Goal: Transaction & Acquisition: Purchase product/service

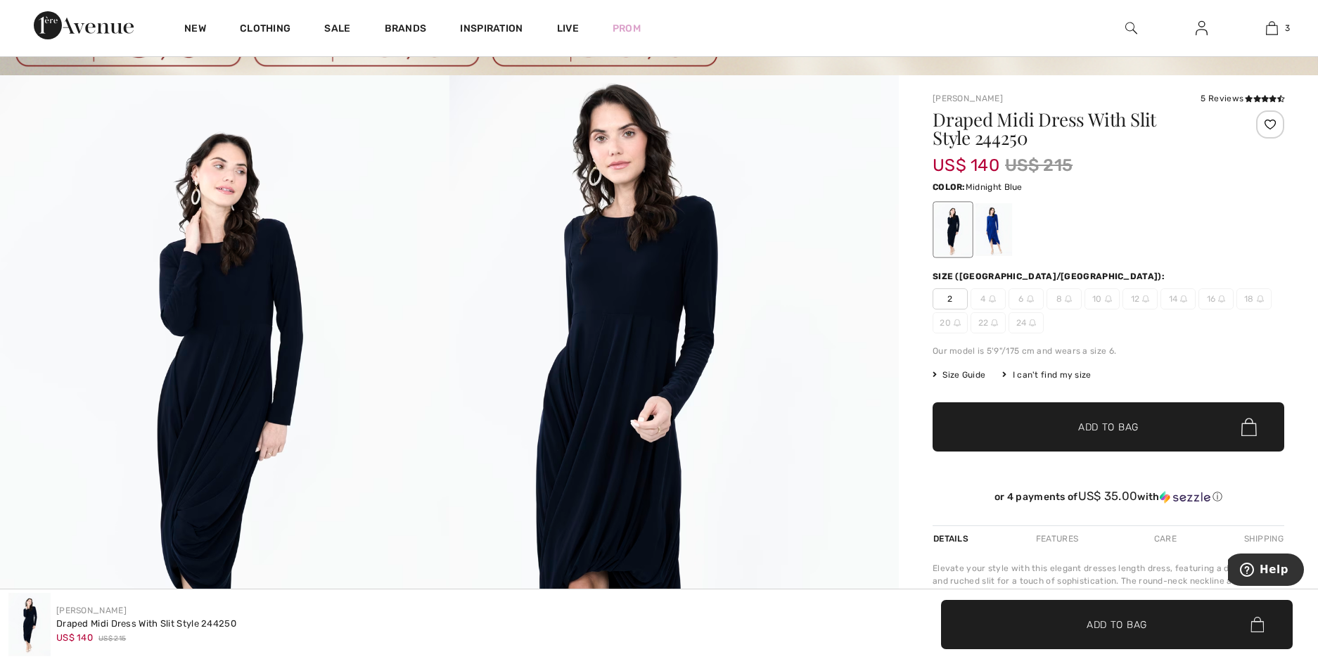
scroll to position [281, 0]
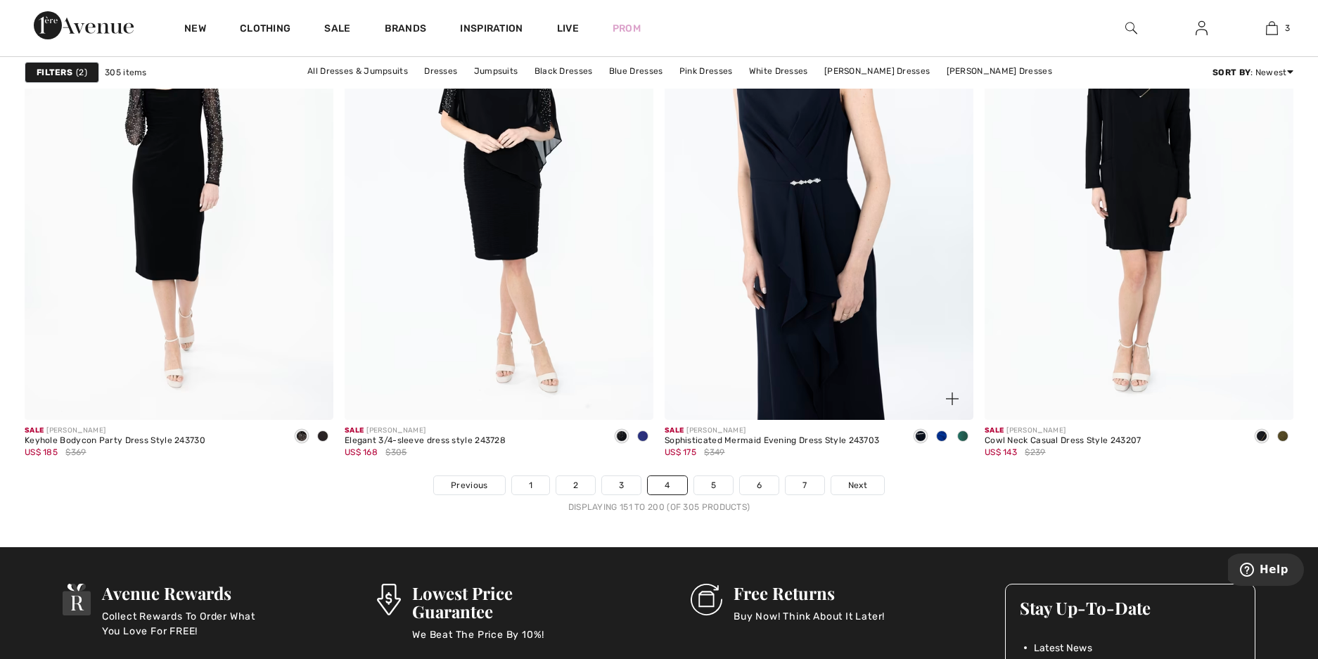
scroll to position [7950, 0]
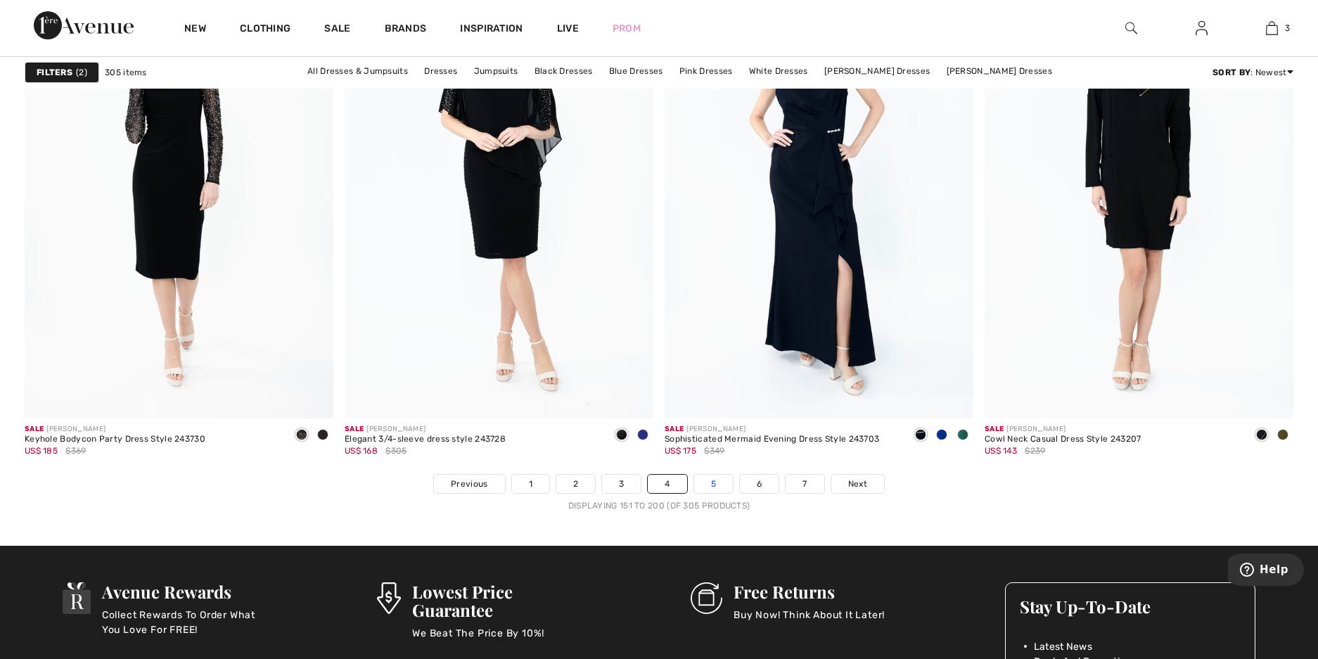
click at [722, 478] on link "5" at bounding box center [713, 484] width 39 height 18
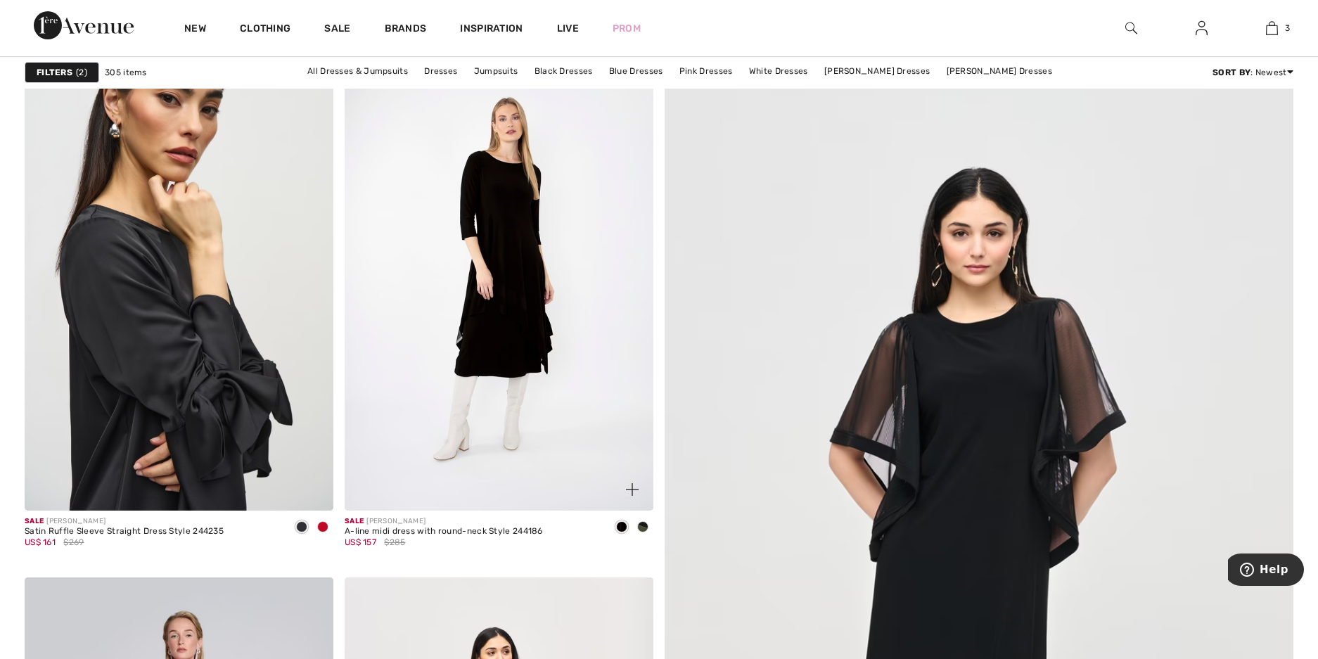
scroll to position [281, 0]
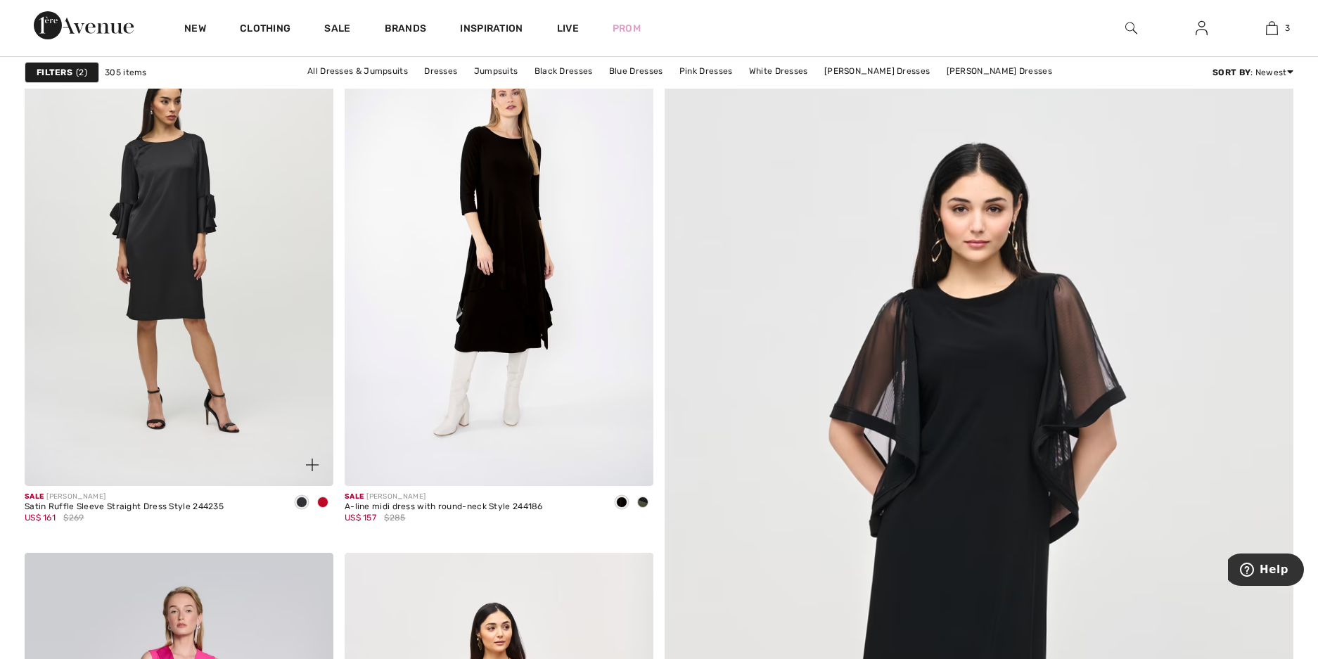
click at [228, 317] on img at bounding box center [179, 255] width 309 height 464
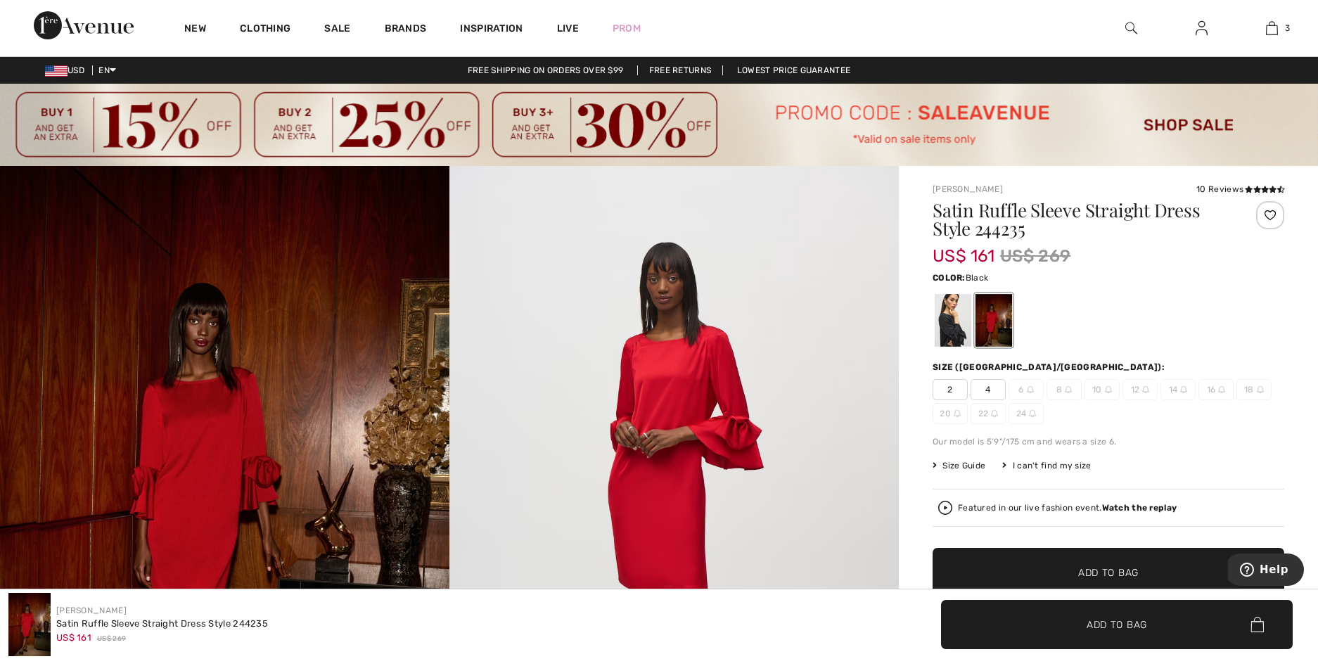
click at [957, 316] on div at bounding box center [953, 320] width 37 height 53
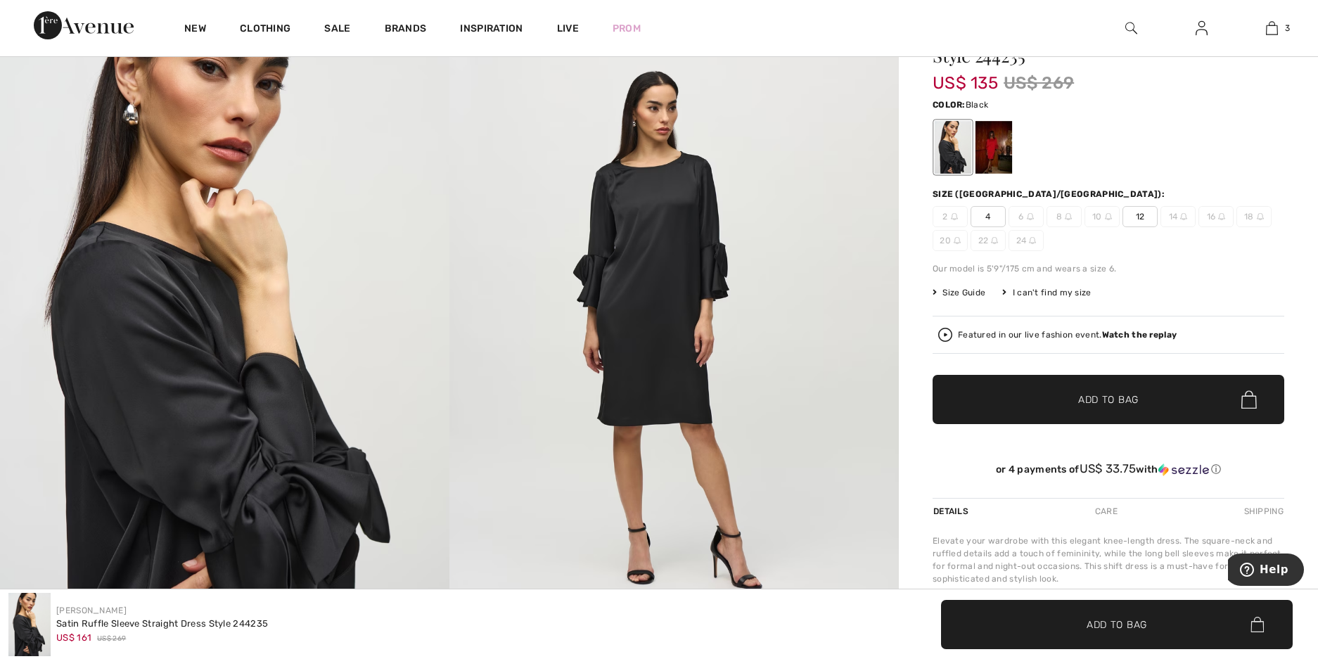
scroll to position [141, 0]
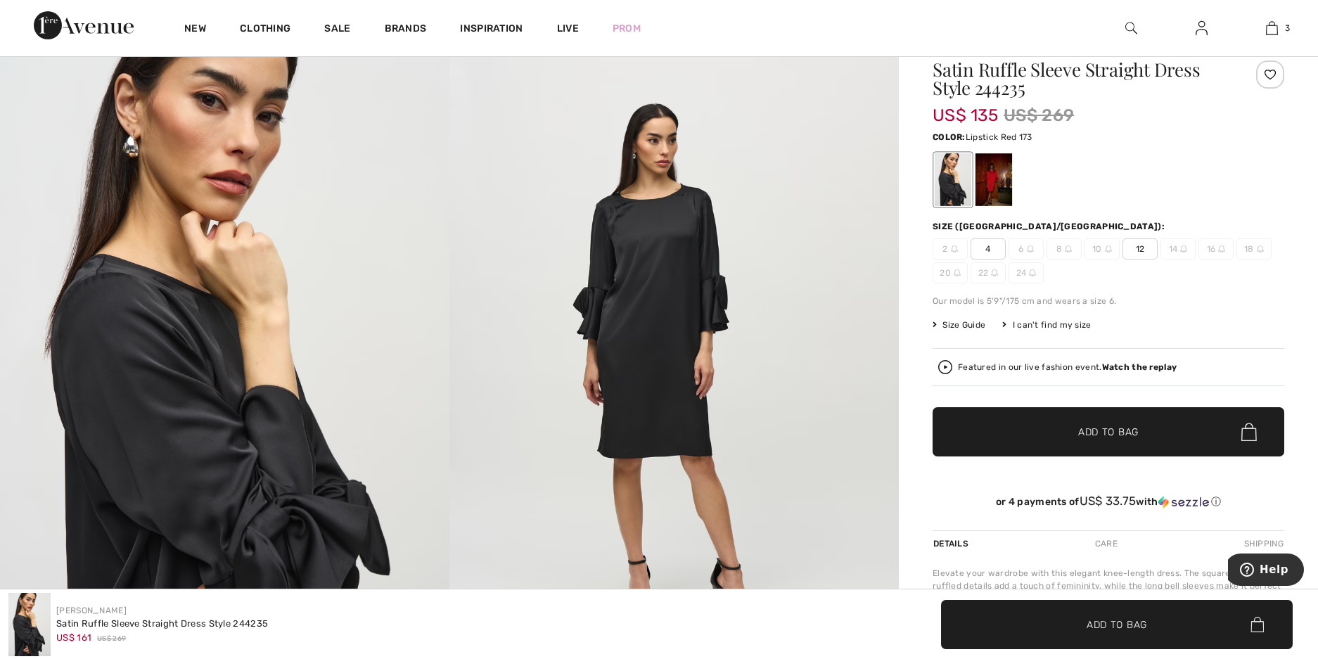
click at [983, 177] on div at bounding box center [994, 179] width 37 height 53
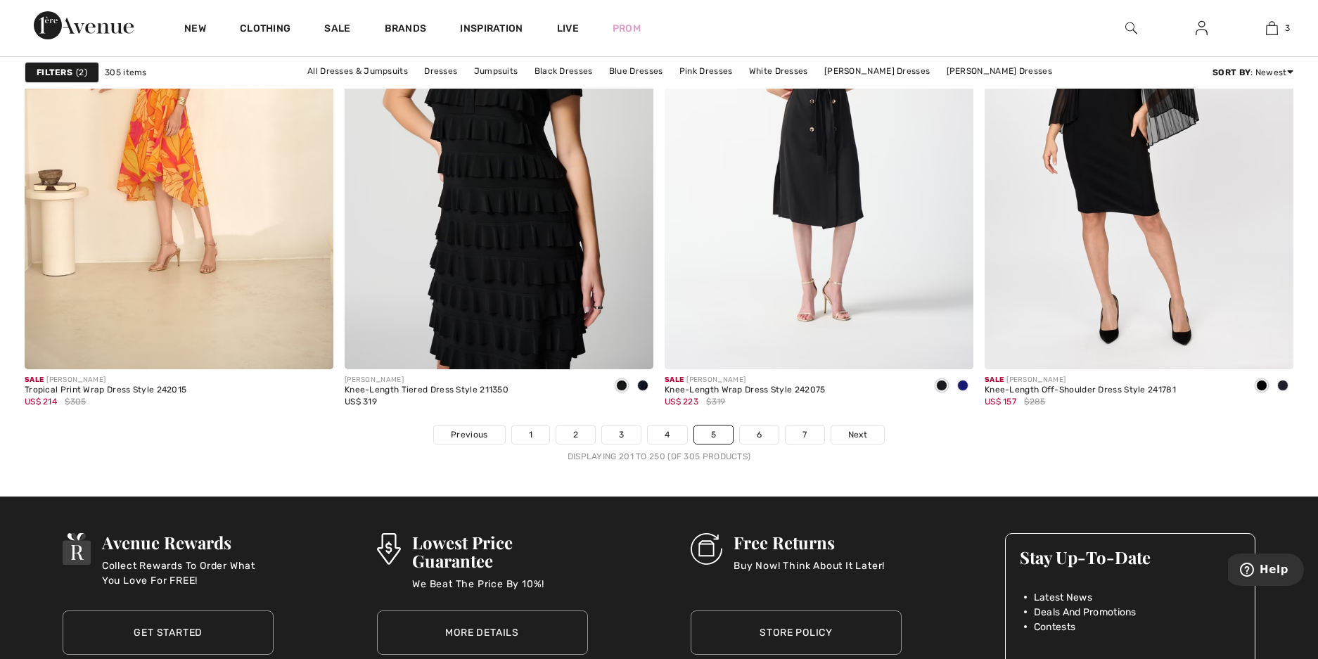
scroll to position [8020, 0]
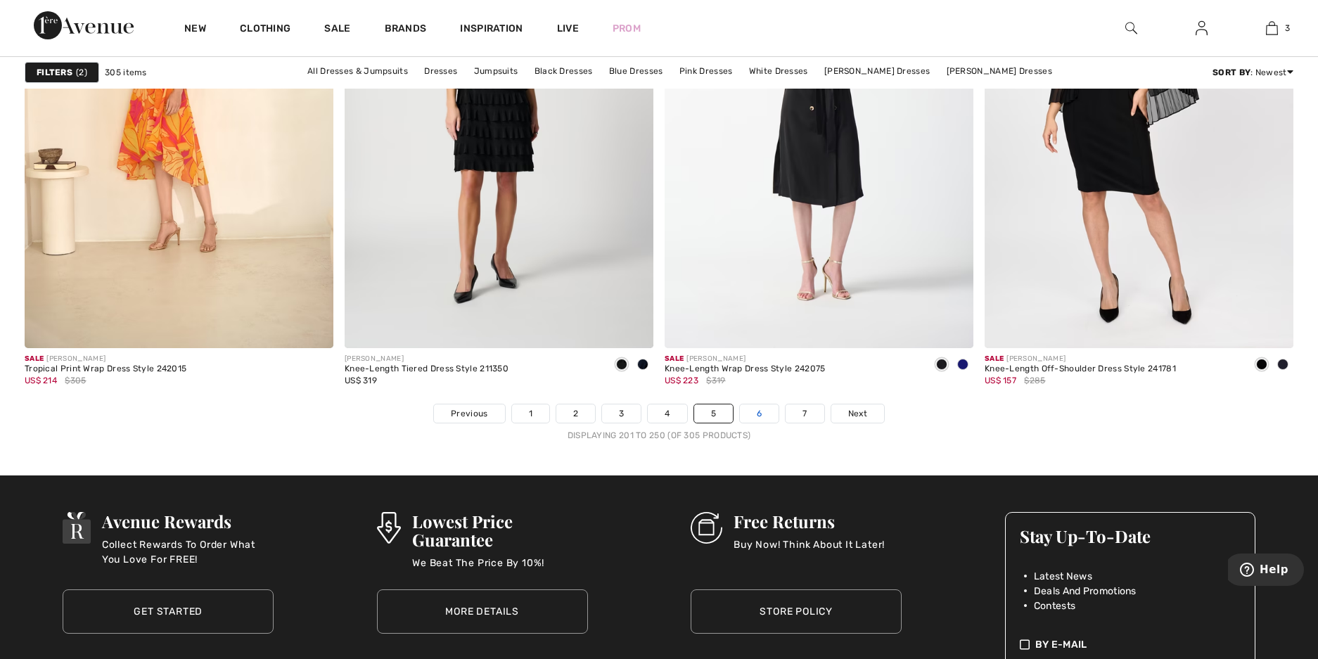
click at [770, 410] on link "6" at bounding box center [759, 414] width 39 height 18
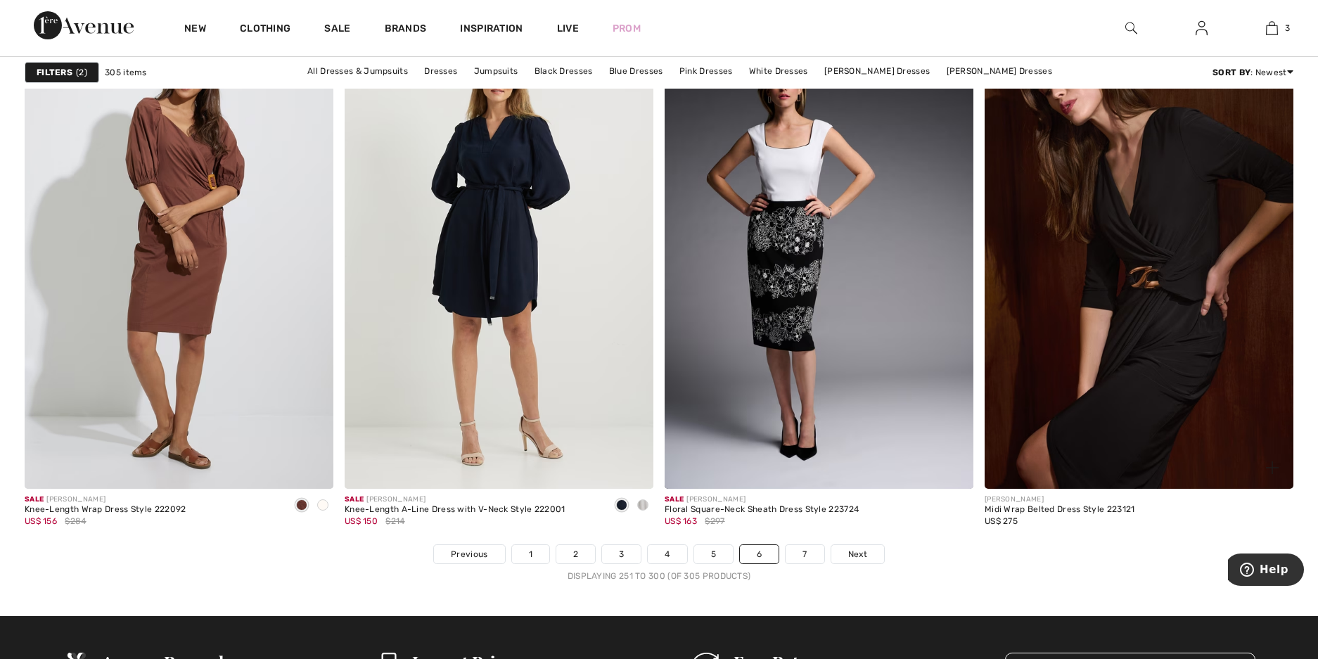
scroll to position [7809, 0]
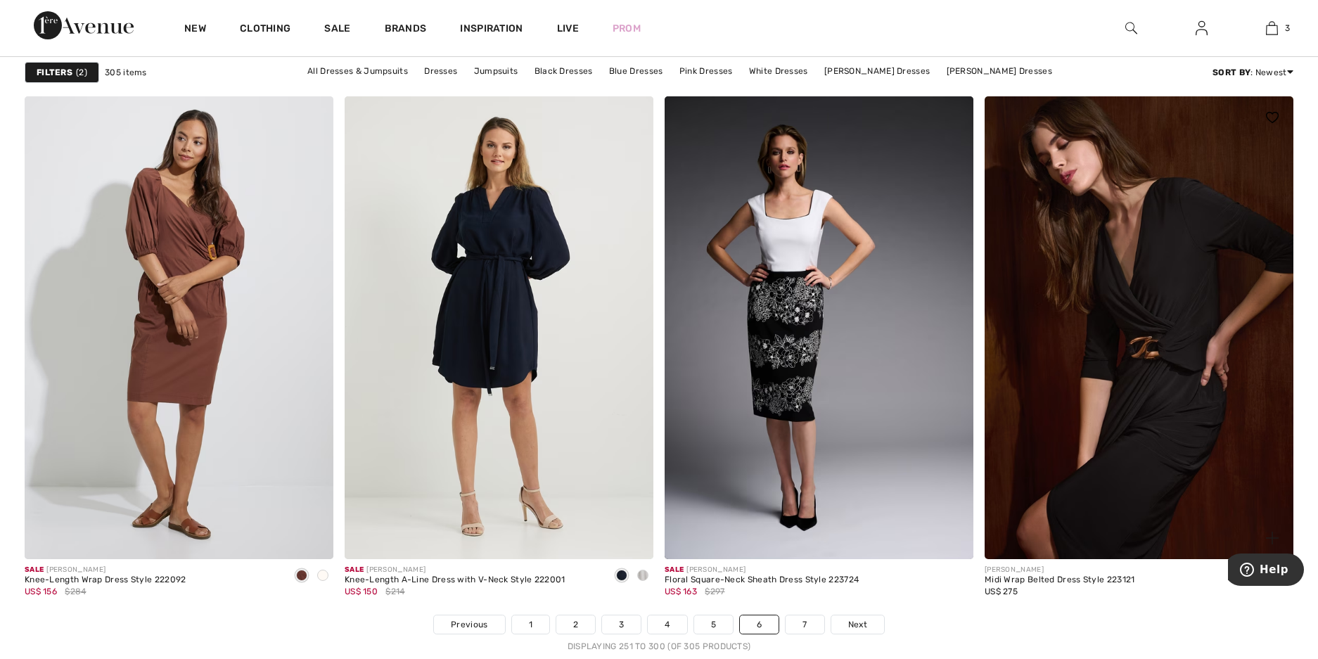
click at [1147, 370] on img at bounding box center [1139, 328] width 309 height 464
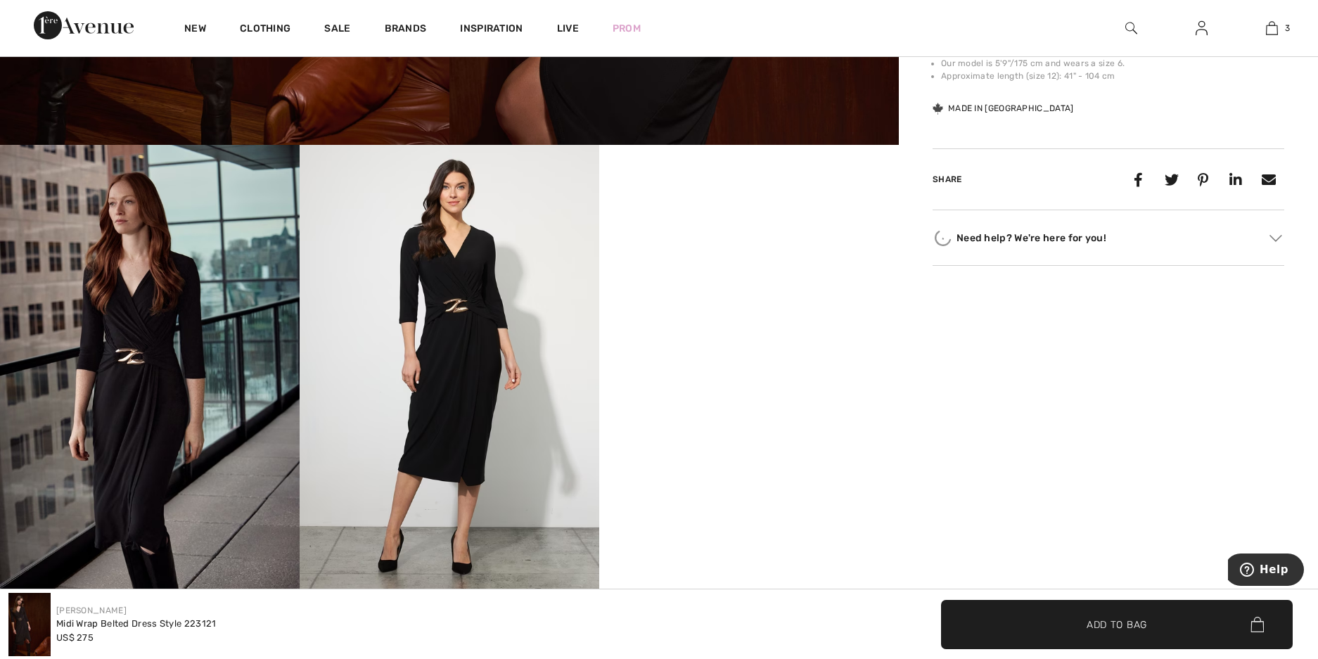
scroll to position [704, 0]
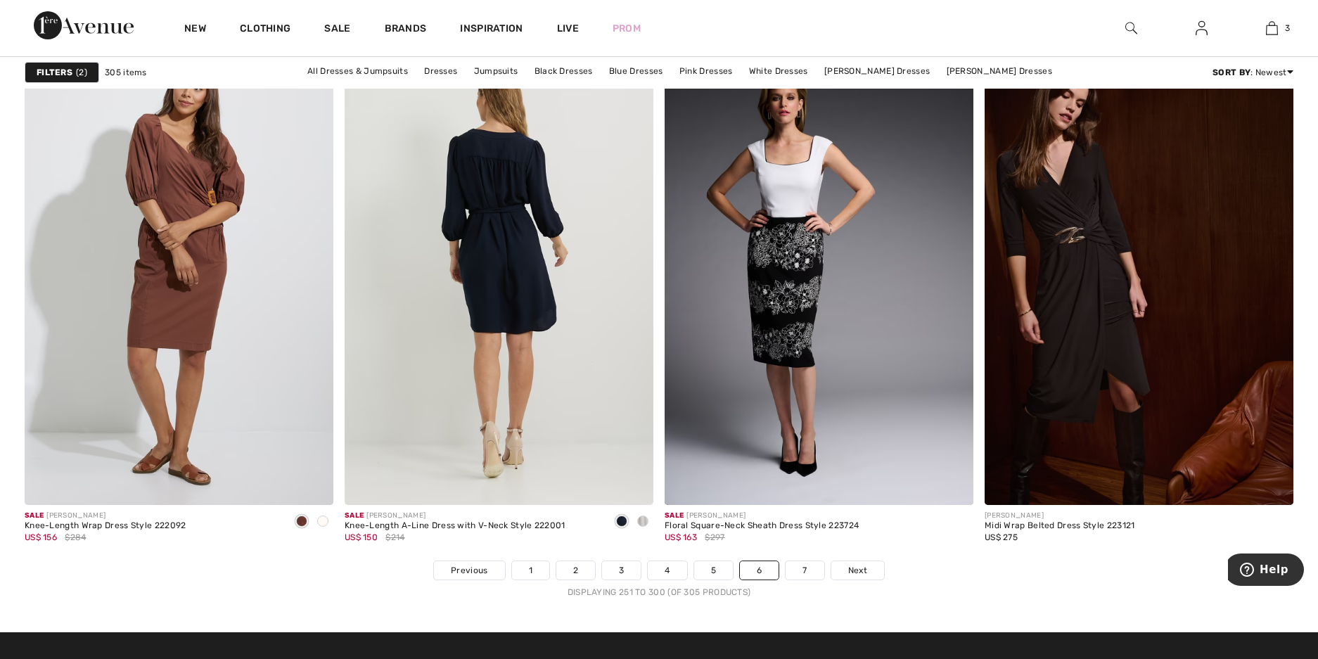
scroll to position [7950, 0]
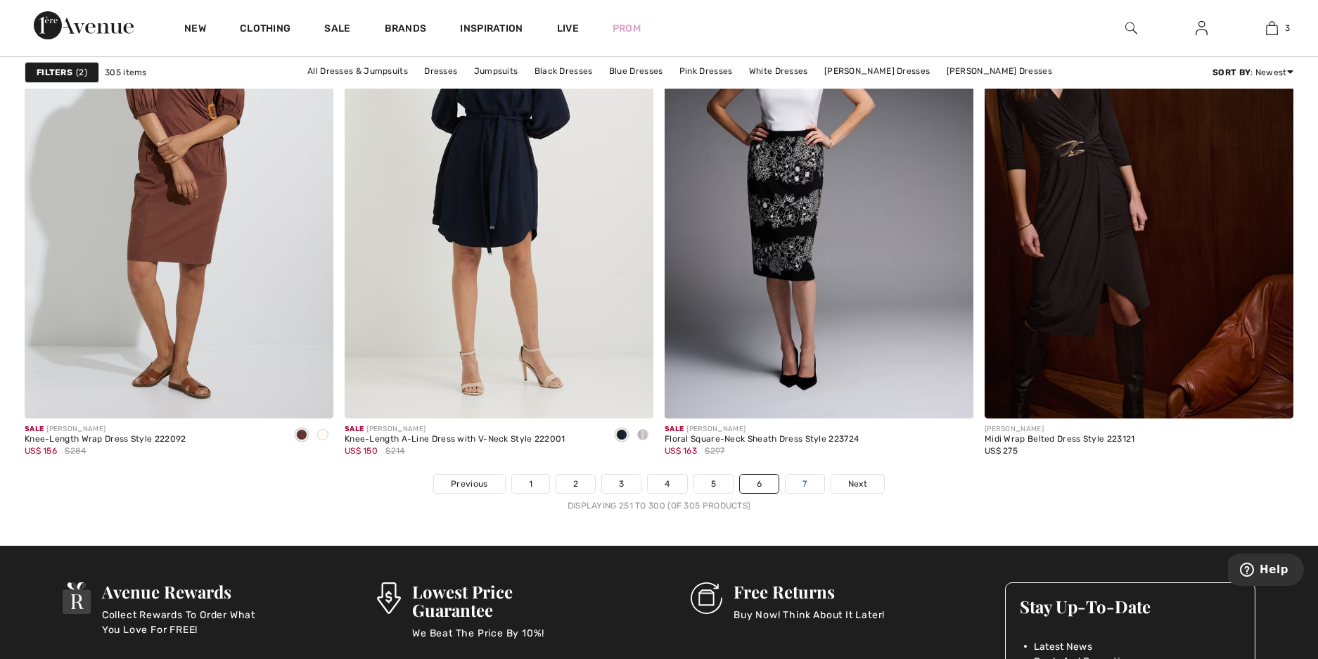
click at [803, 479] on link "7" at bounding box center [805, 484] width 38 height 18
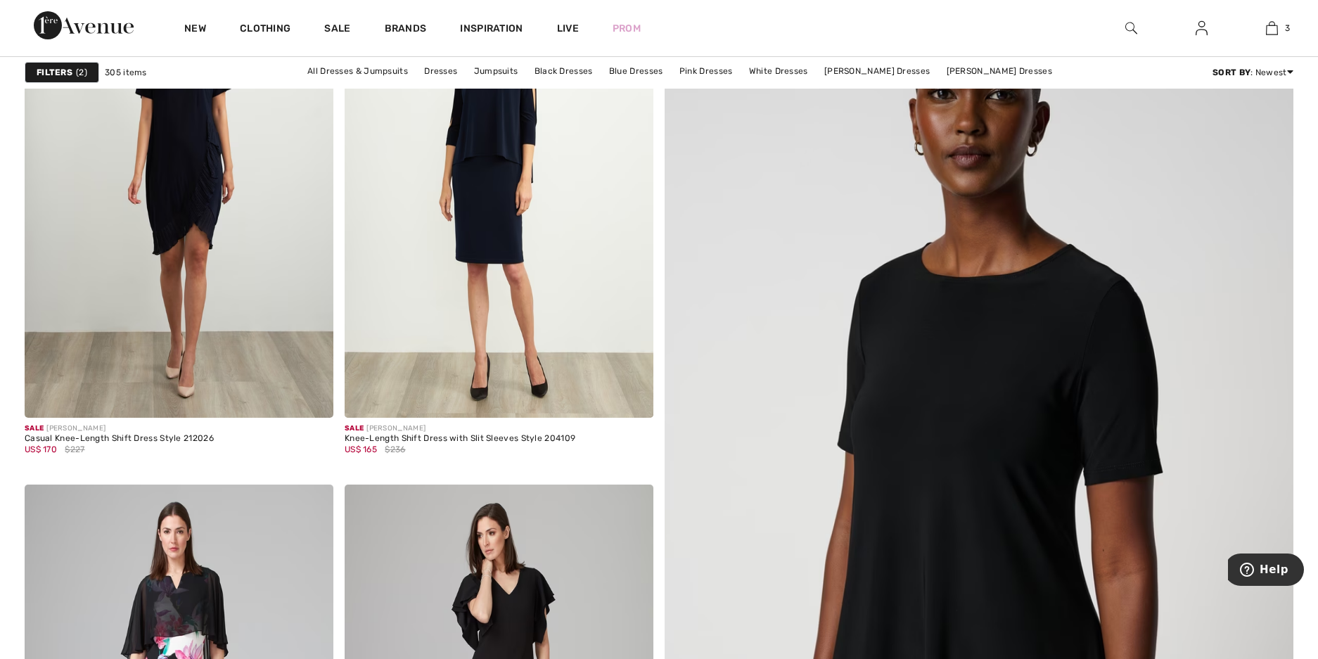
scroll to position [281, 0]
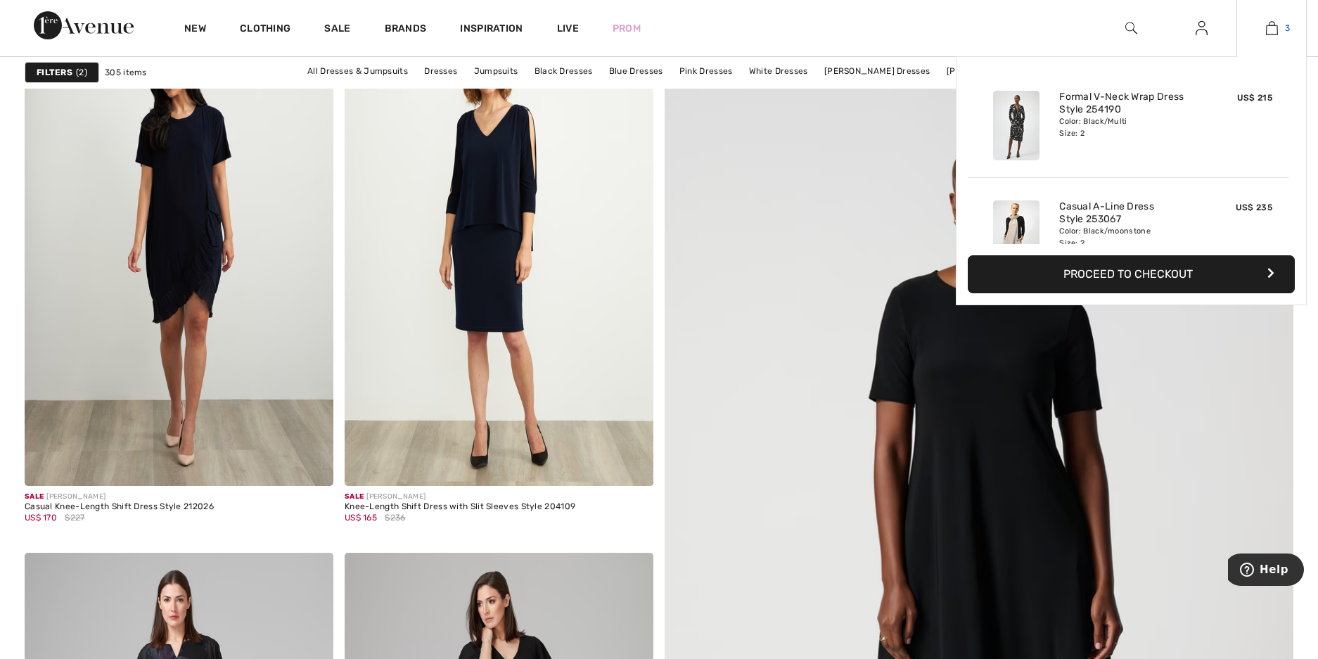
click at [1278, 23] on img at bounding box center [1272, 28] width 12 height 17
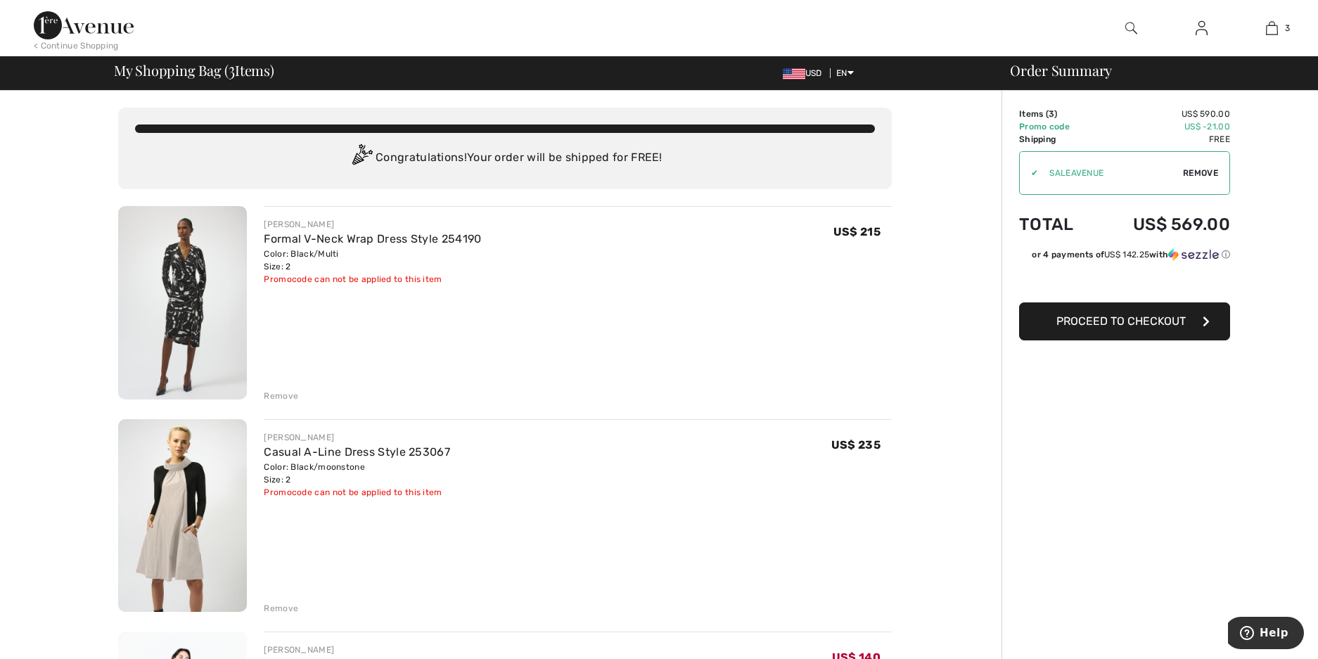
click at [106, 31] on img at bounding box center [84, 25] width 100 height 28
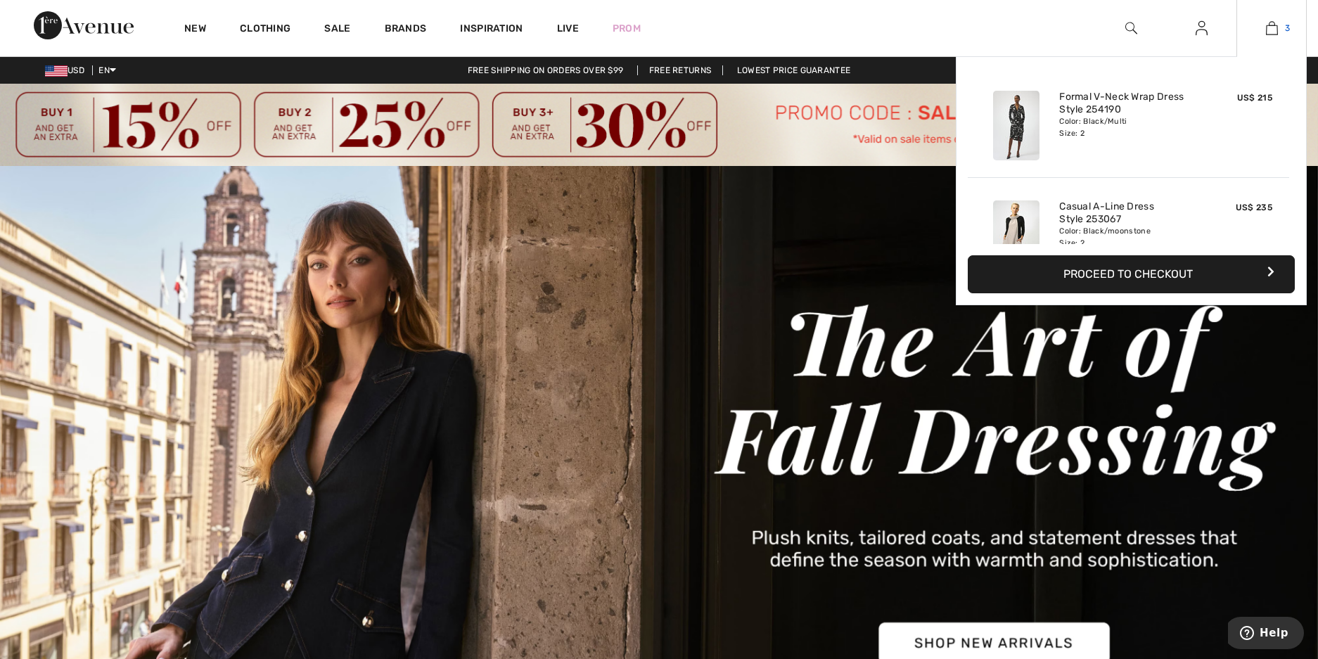
click at [1285, 34] on span "3" at bounding box center [1287, 28] width 5 height 13
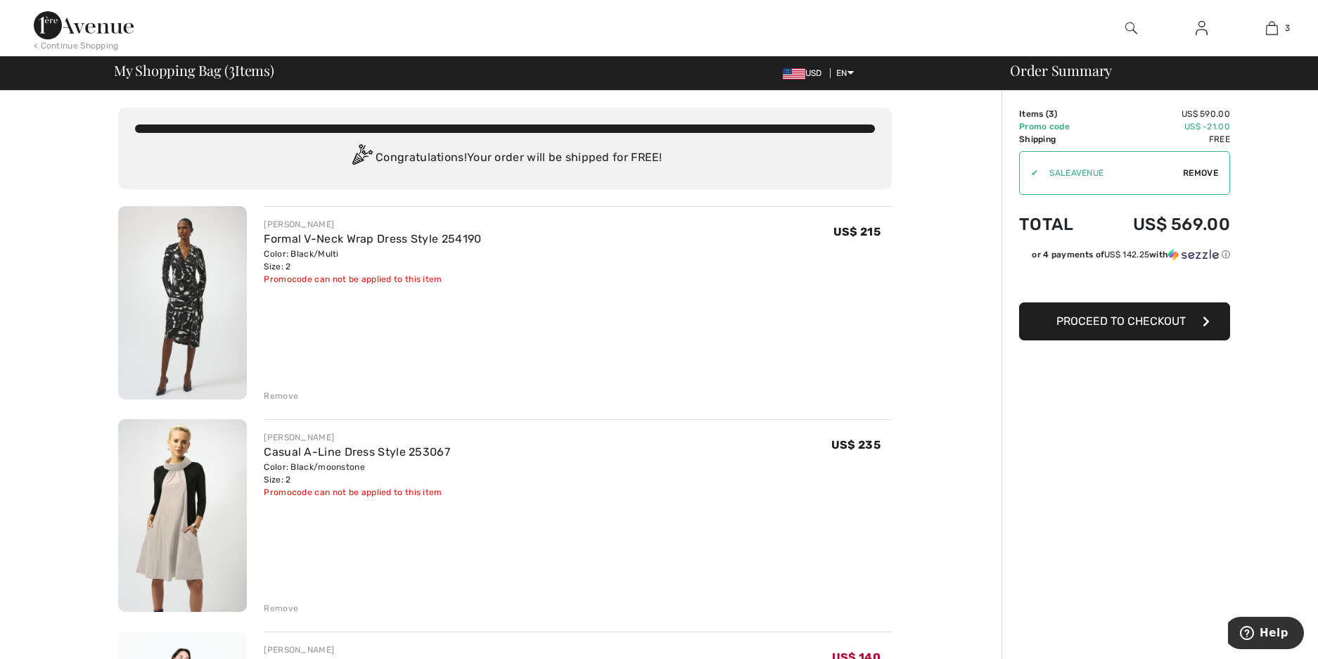
click at [1080, 327] on span "Proceed to Checkout" at bounding box center [1121, 320] width 129 height 13
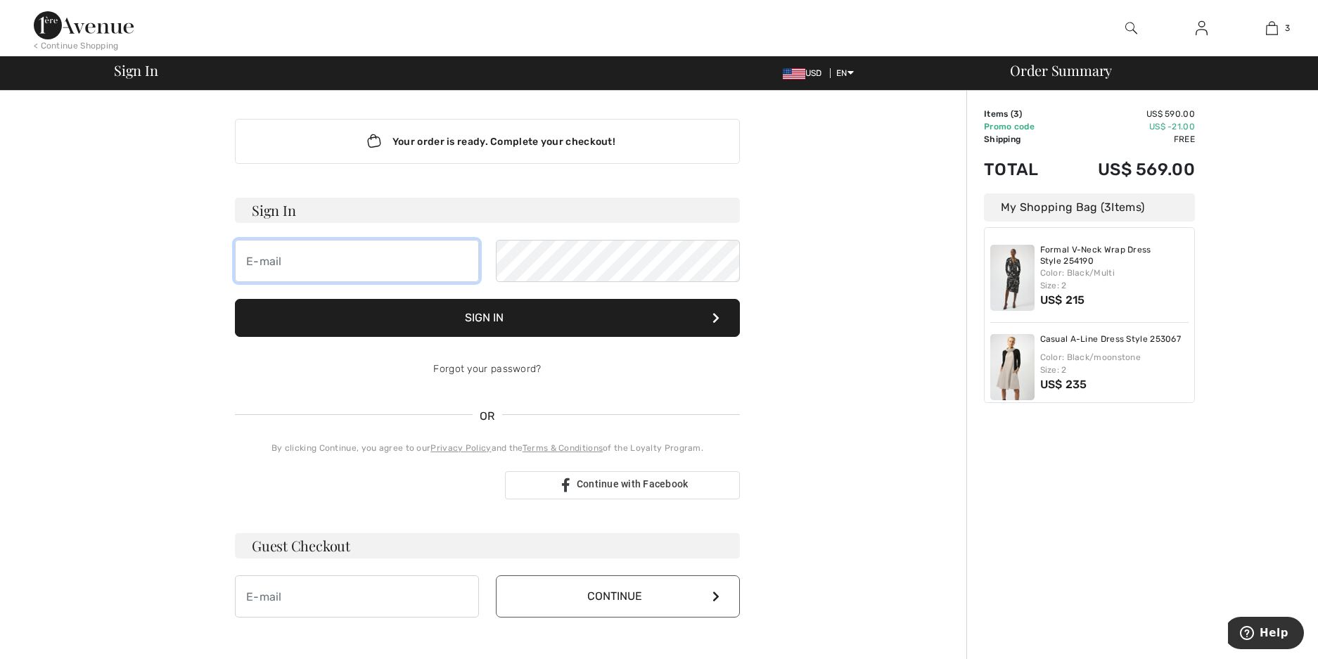
type input "sarahbwatkins@gmail.com"
click at [602, 316] on button "Sign In" at bounding box center [487, 318] width 505 height 38
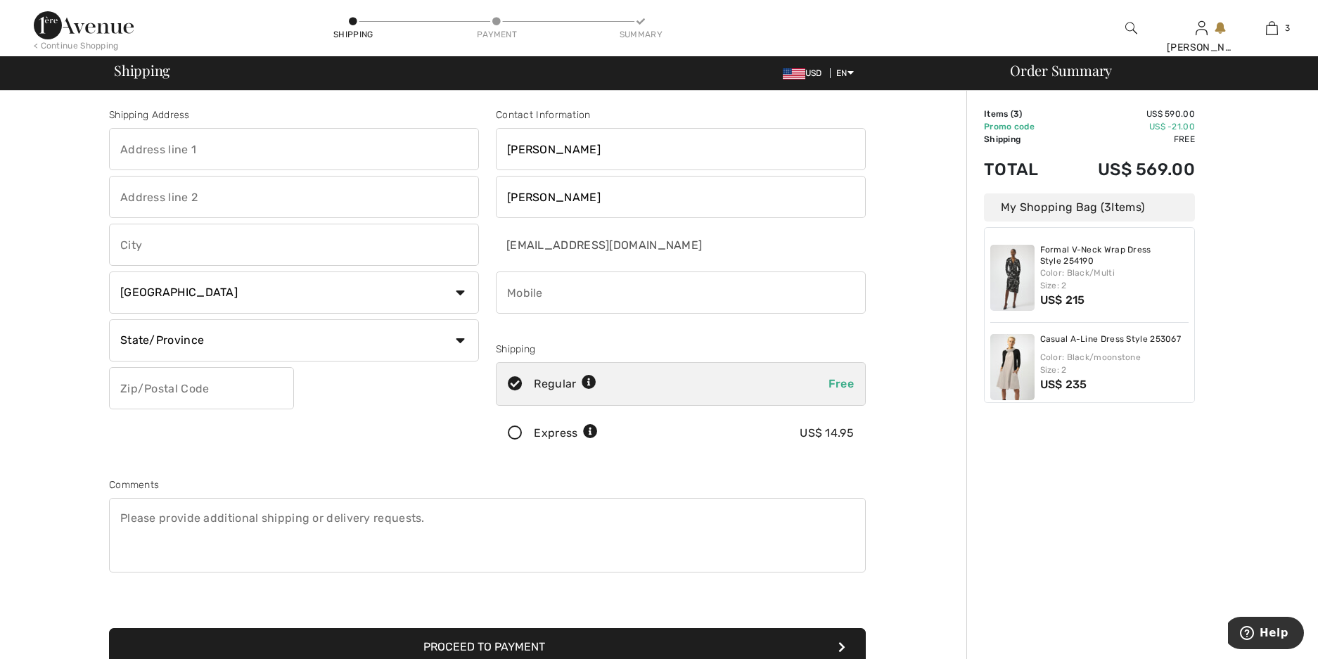
click at [178, 151] on input "text" at bounding box center [294, 149] width 370 height 42
type input "2020 12TH ST NW"
type input "APT 309"
type input "Washington"
select select "US"
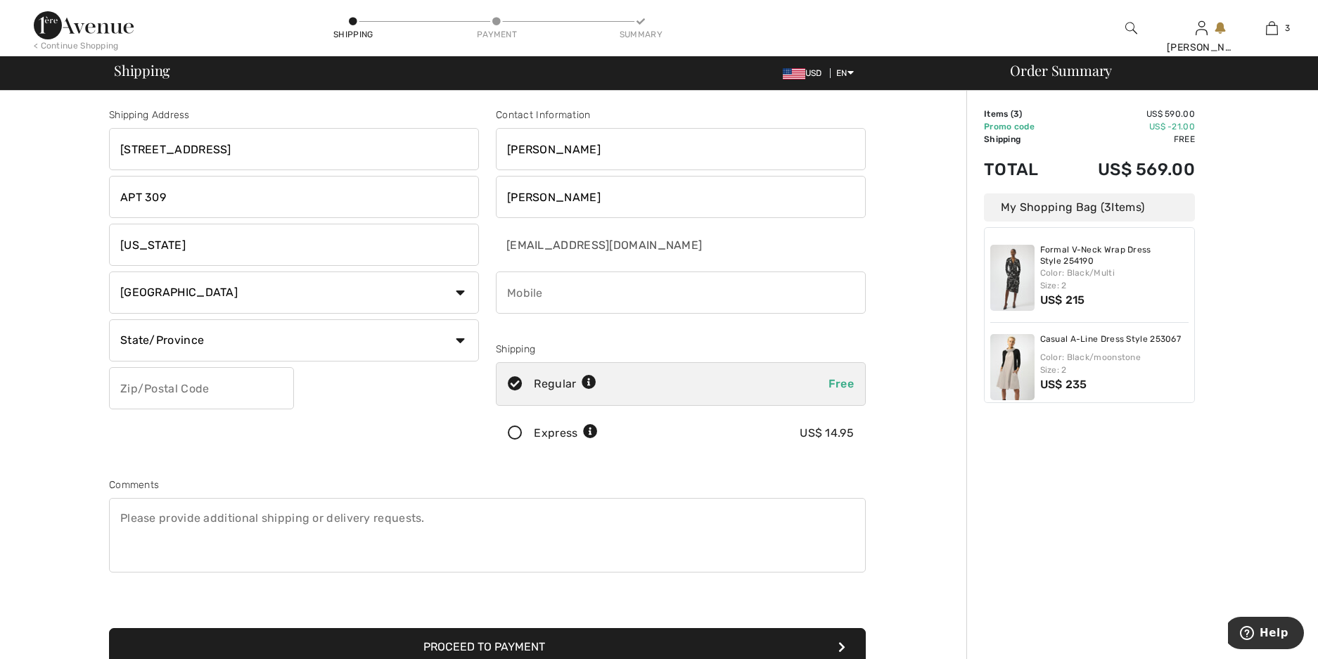
type input "20009"
type input "12024417362"
click at [259, 345] on select "State/Province Alabama Alaska American Samoa Arizona Arkansas California Colora…" at bounding box center [294, 340] width 370 height 42
select select "DC"
click at [109, 319] on select "State/Province Alabama Alaska American Samoa Arizona Arkansas California Colora…" at bounding box center [294, 340] width 370 height 42
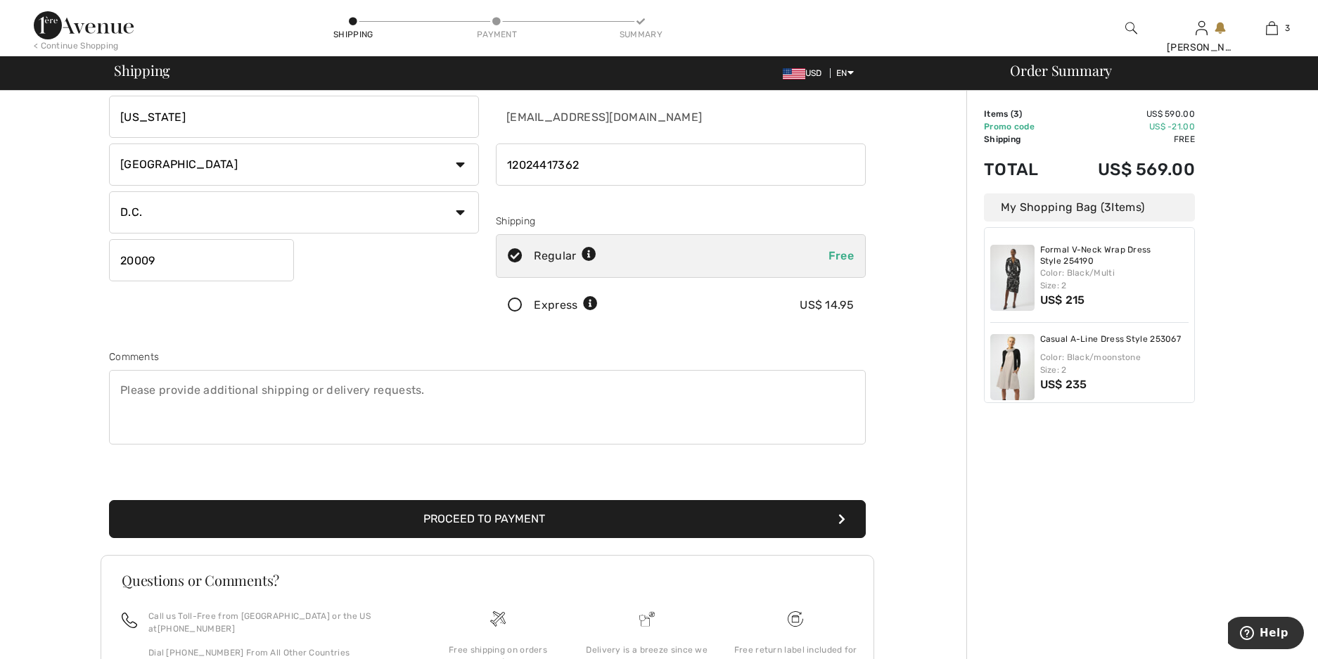
scroll to position [141, 0]
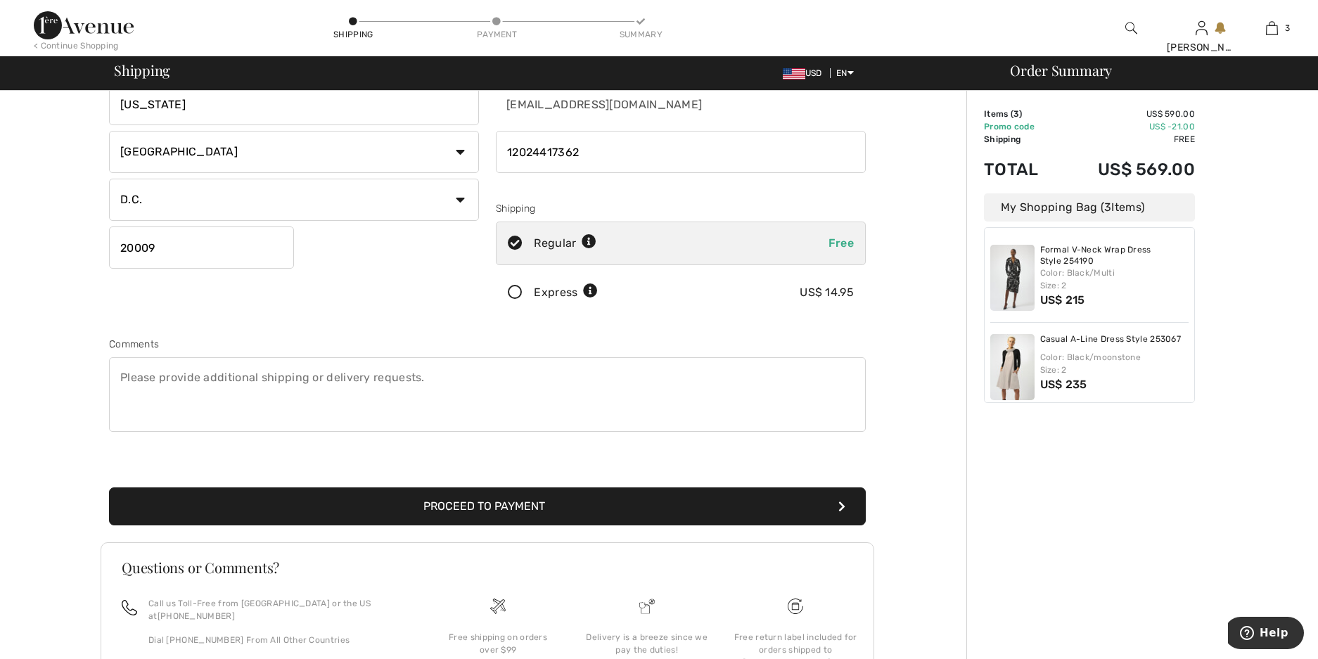
click at [612, 506] on button "Proceed to Payment" at bounding box center [487, 507] width 757 height 38
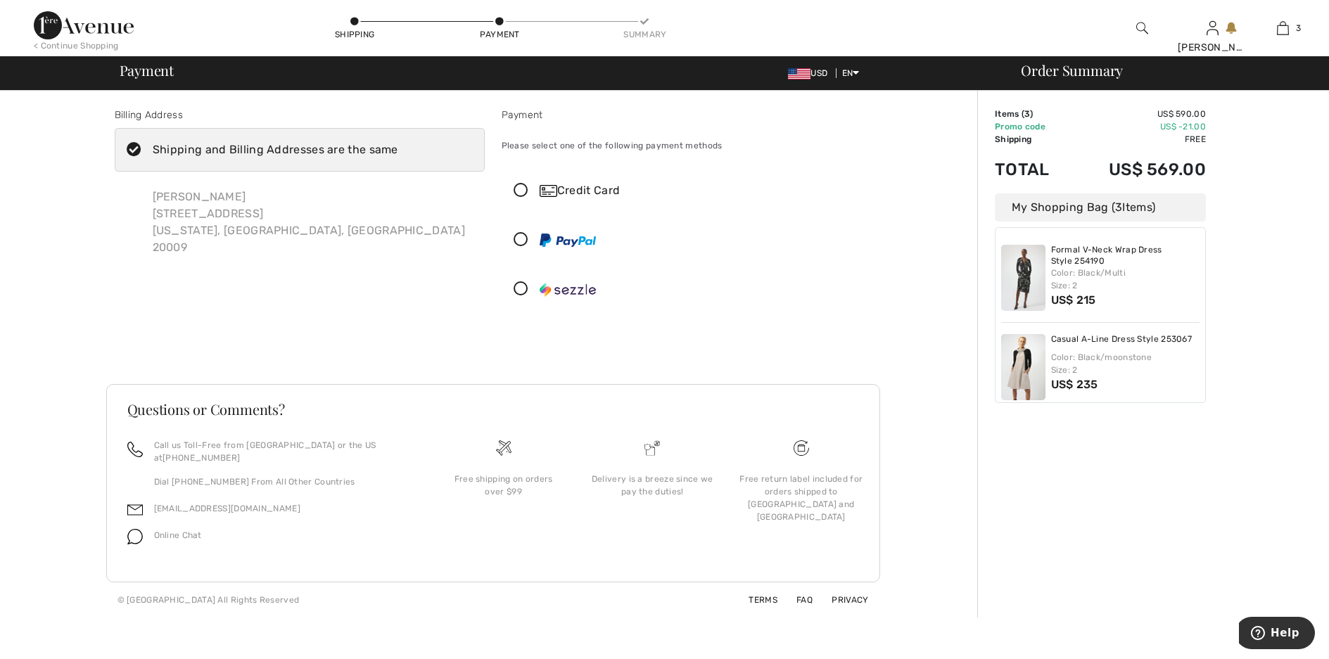
click at [518, 189] on icon at bounding box center [520, 191] width 37 height 15
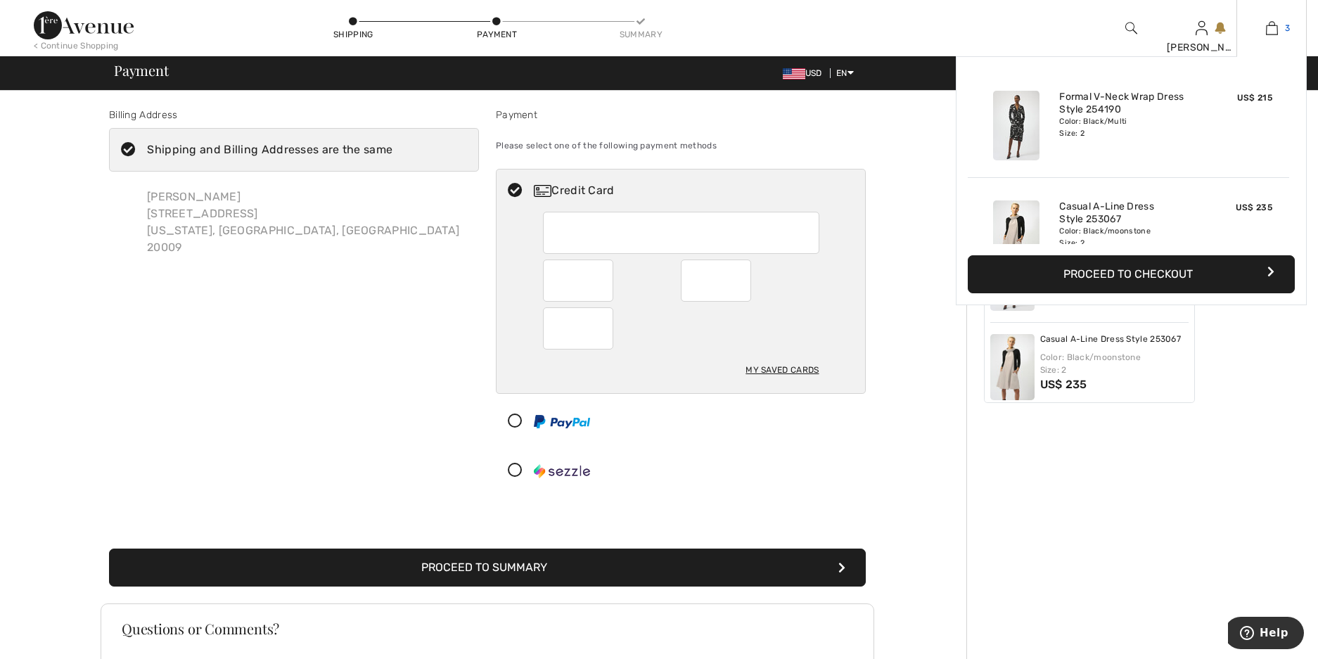
click at [1277, 32] on img at bounding box center [1272, 28] width 12 height 17
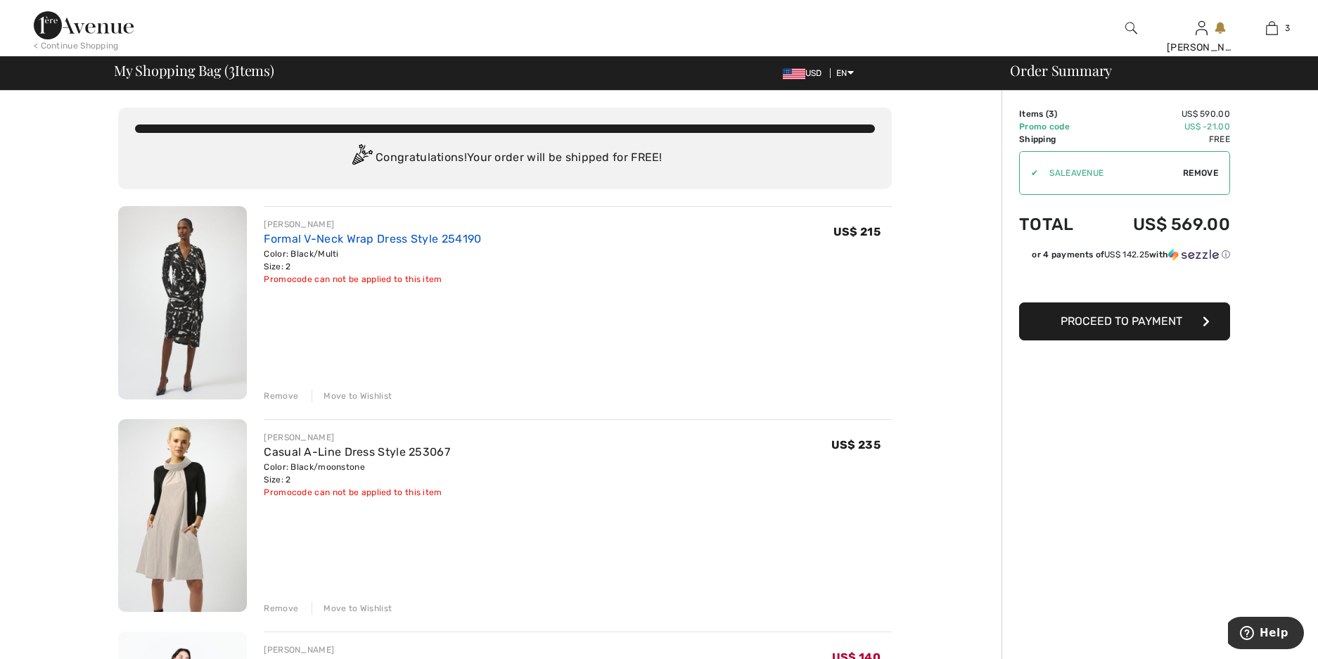
click at [319, 240] on link "Formal V-Neck Wrap Dress Style 254190" at bounding box center [372, 238] width 217 height 13
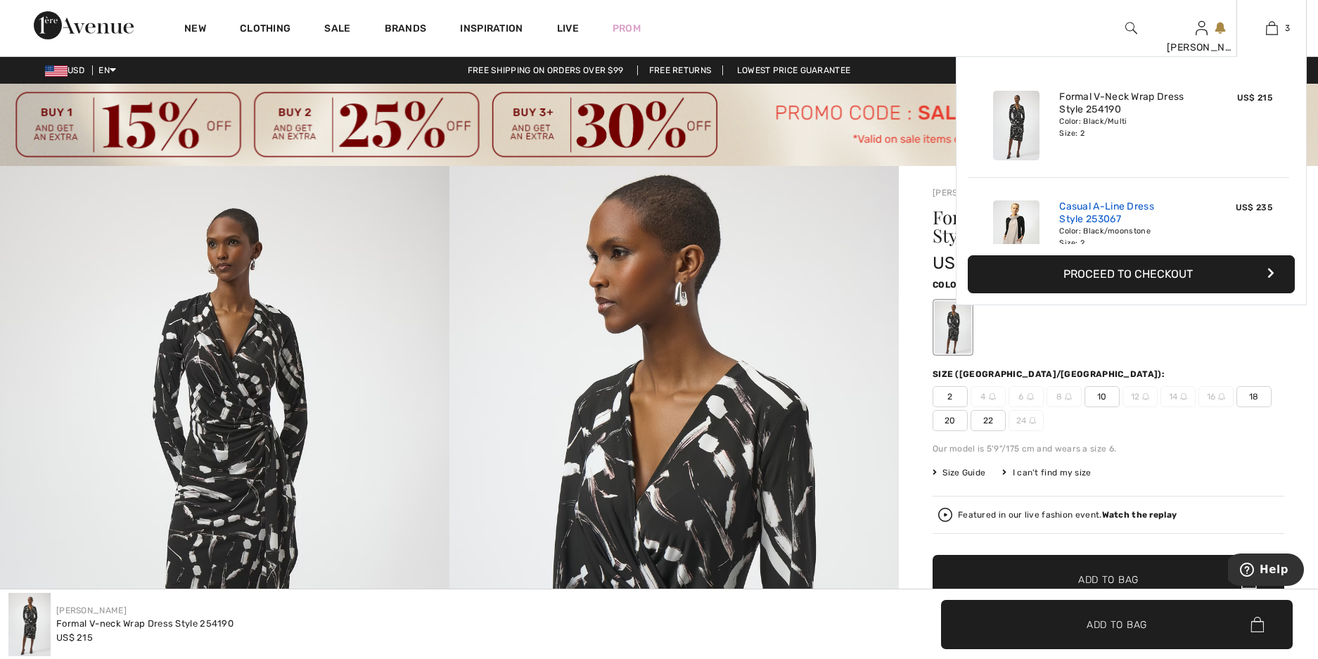
click at [1083, 209] on link "Casual A-Line Dress Style 253067" at bounding box center [1128, 213] width 139 height 25
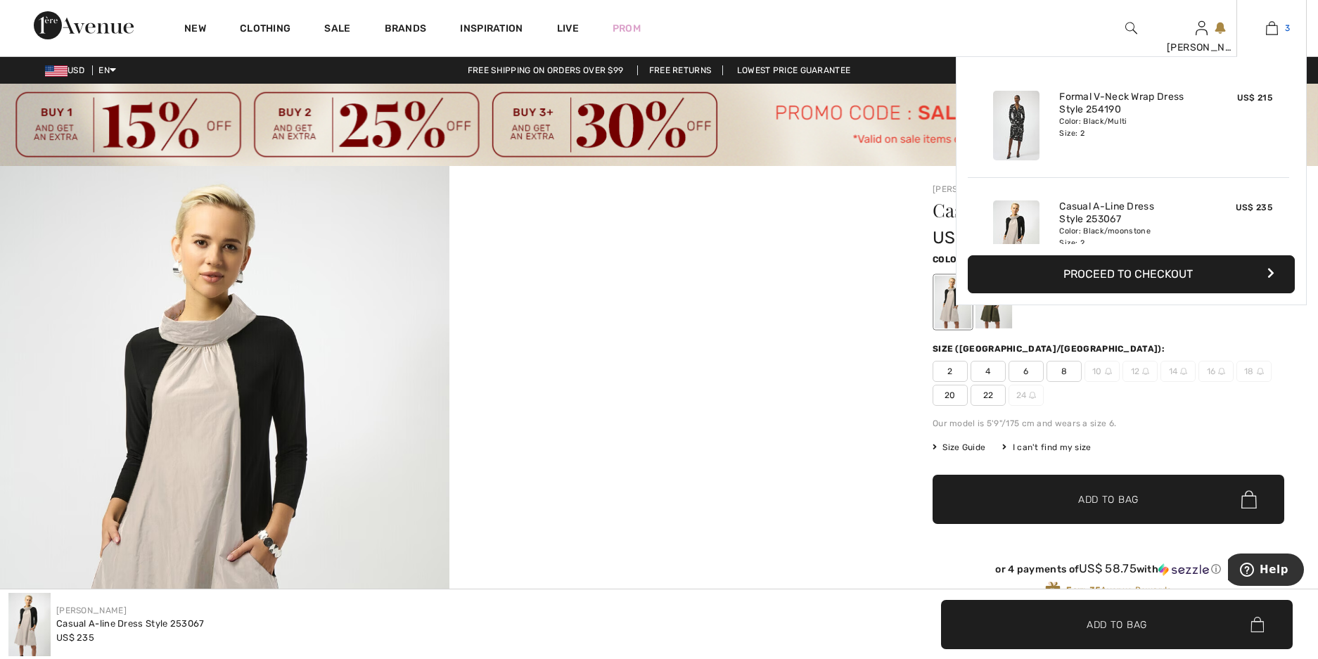
click at [1275, 26] on img at bounding box center [1272, 28] width 12 height 17
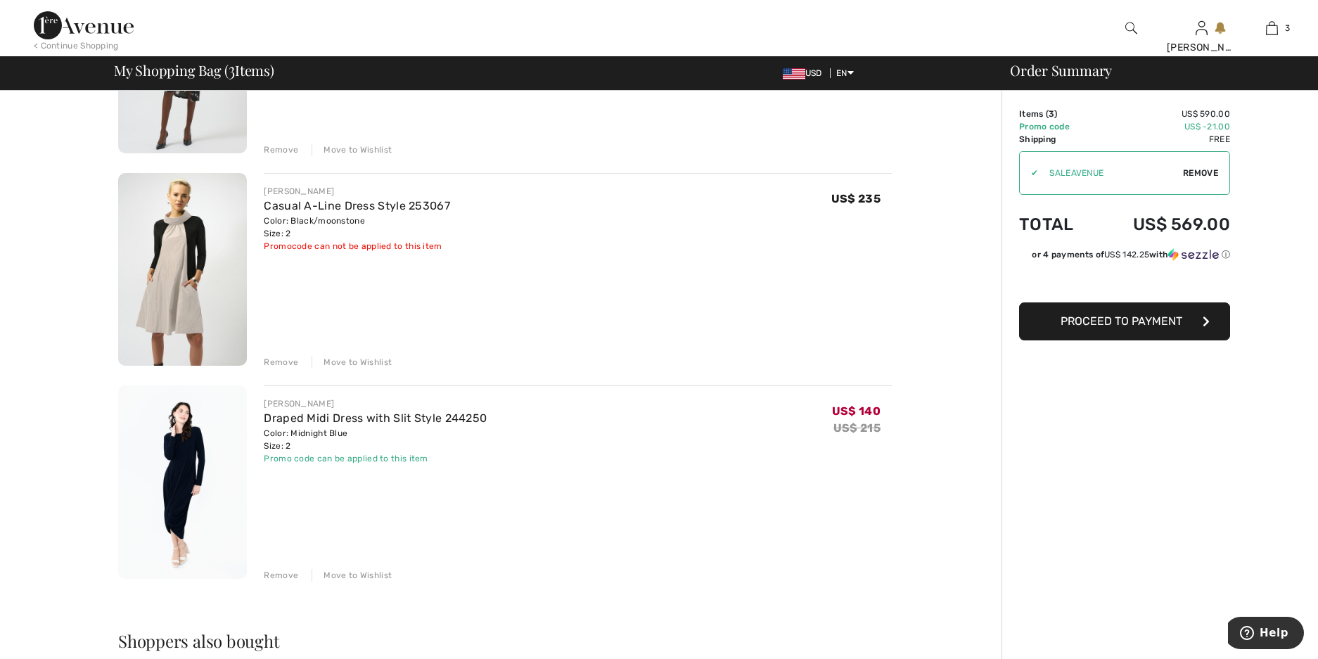
scroll to position [281, 0]
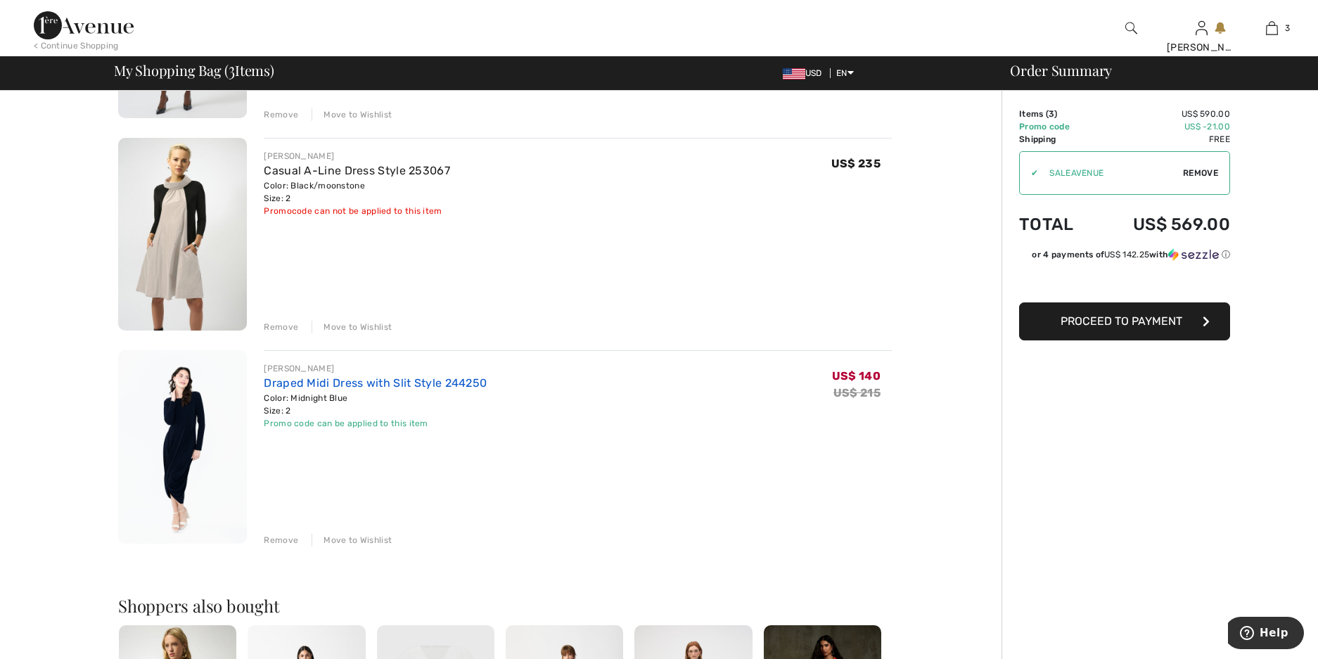
click at [321, 379] on link "Draped Midi Dress with Slit Style 244250" at bounding box center [375, 382] width 223 height 13
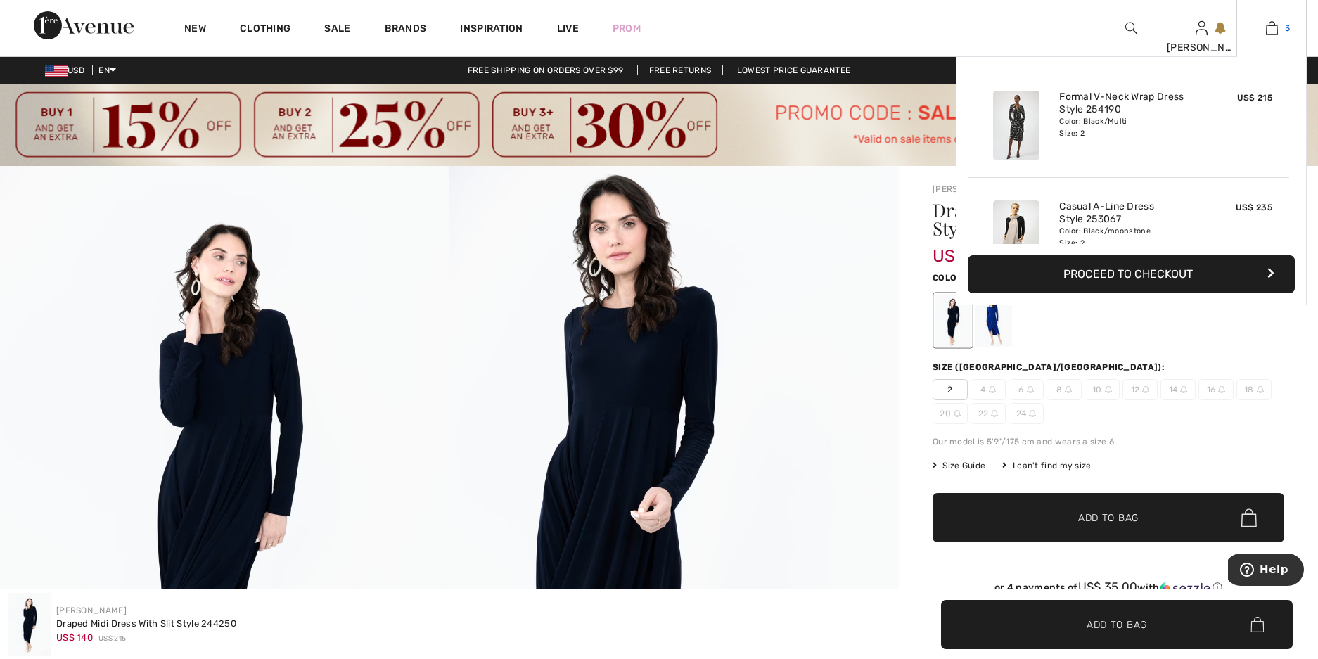
click at [1266, 24] on img at bounding box center [1272, 28] width 12 height 17
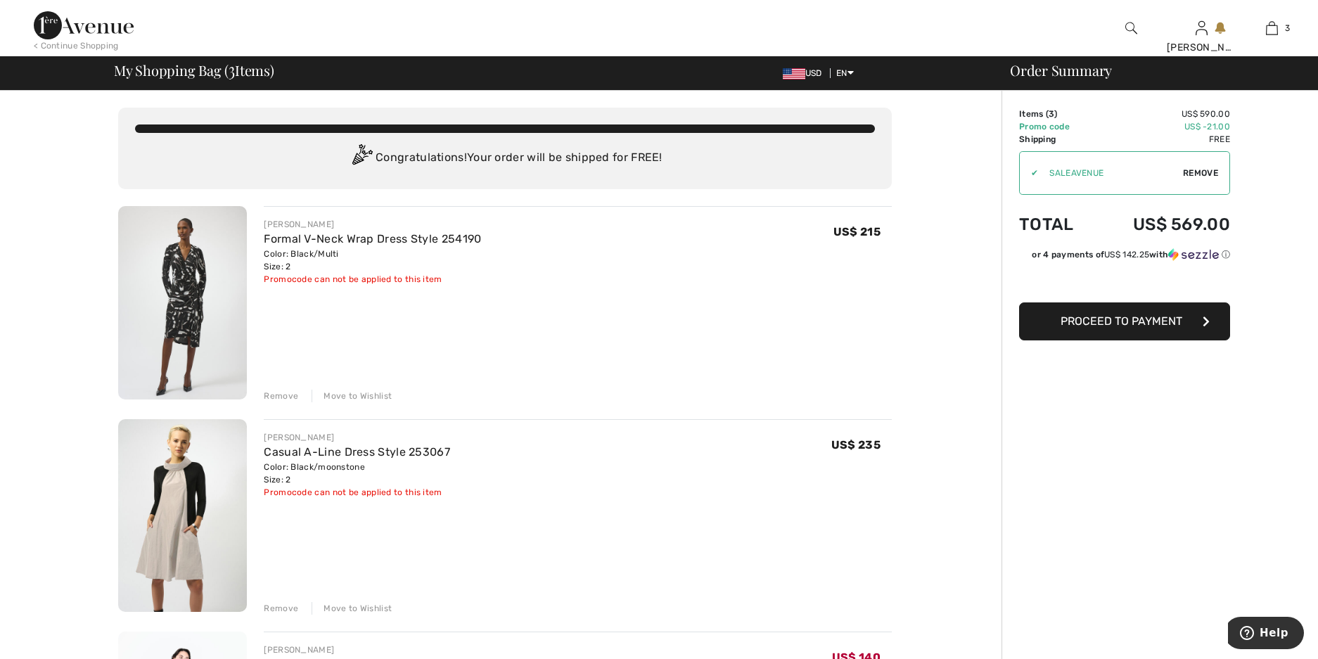
click at [347, 400] on div "Move to Wishlist" at bounding box center [352, 396] width 80 height 13
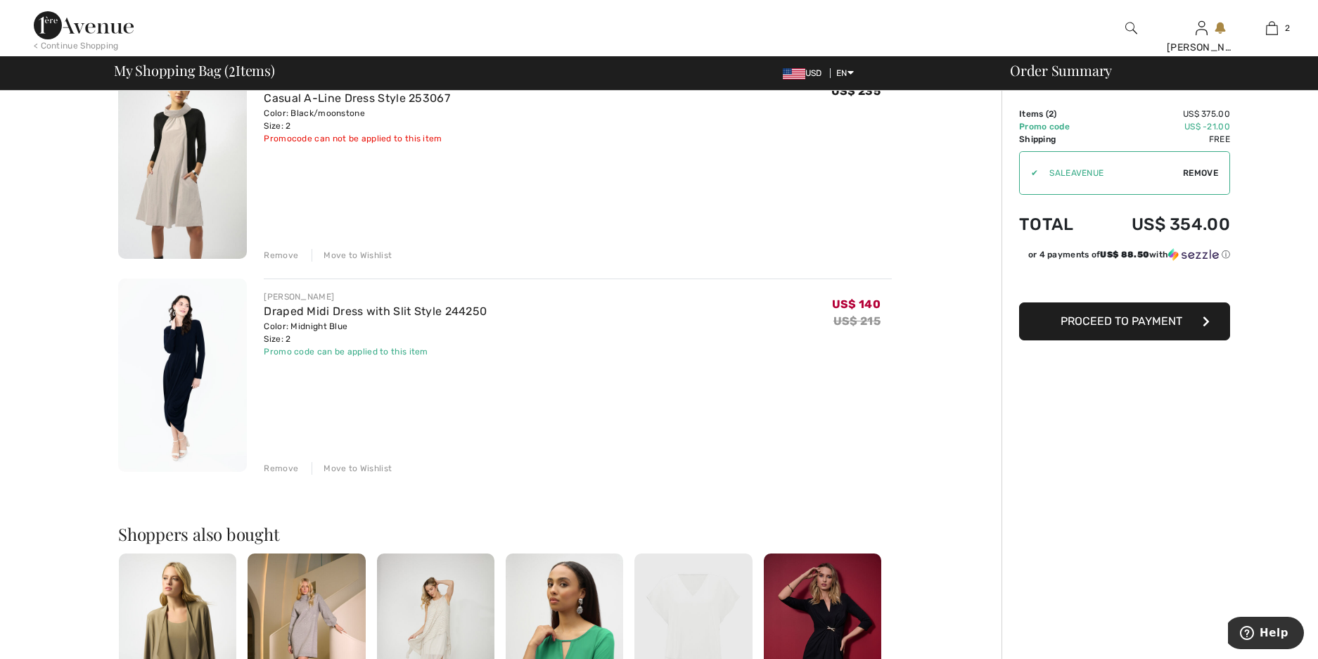
scroll to position [124, 0]
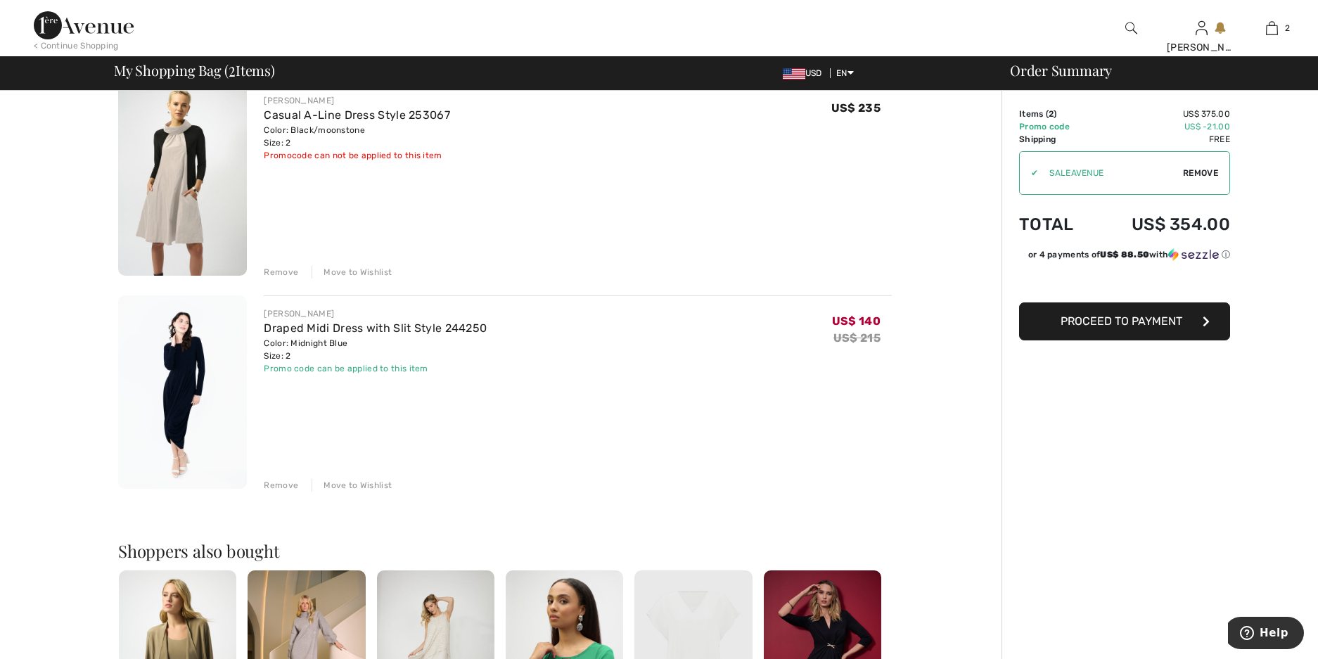
click at [357, 274] on div "Move to Wishlist" at bounding box center [352, 272] width 80 height 13
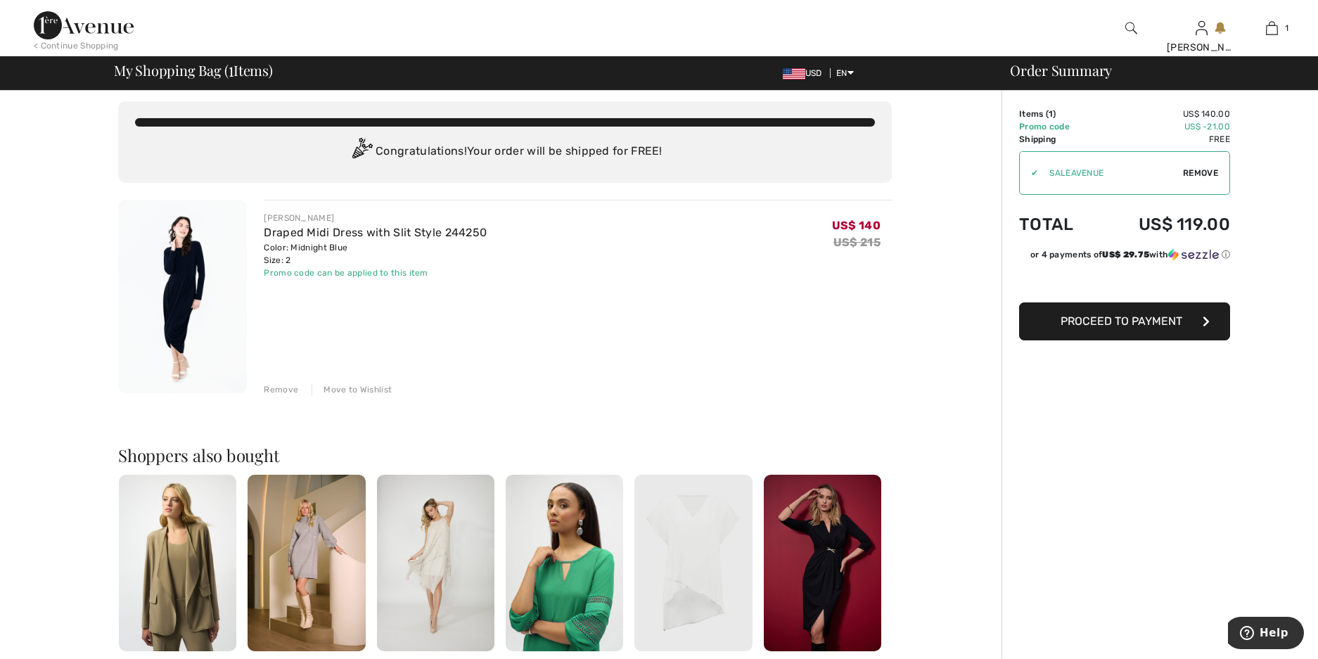
scroll to position [0, 0]
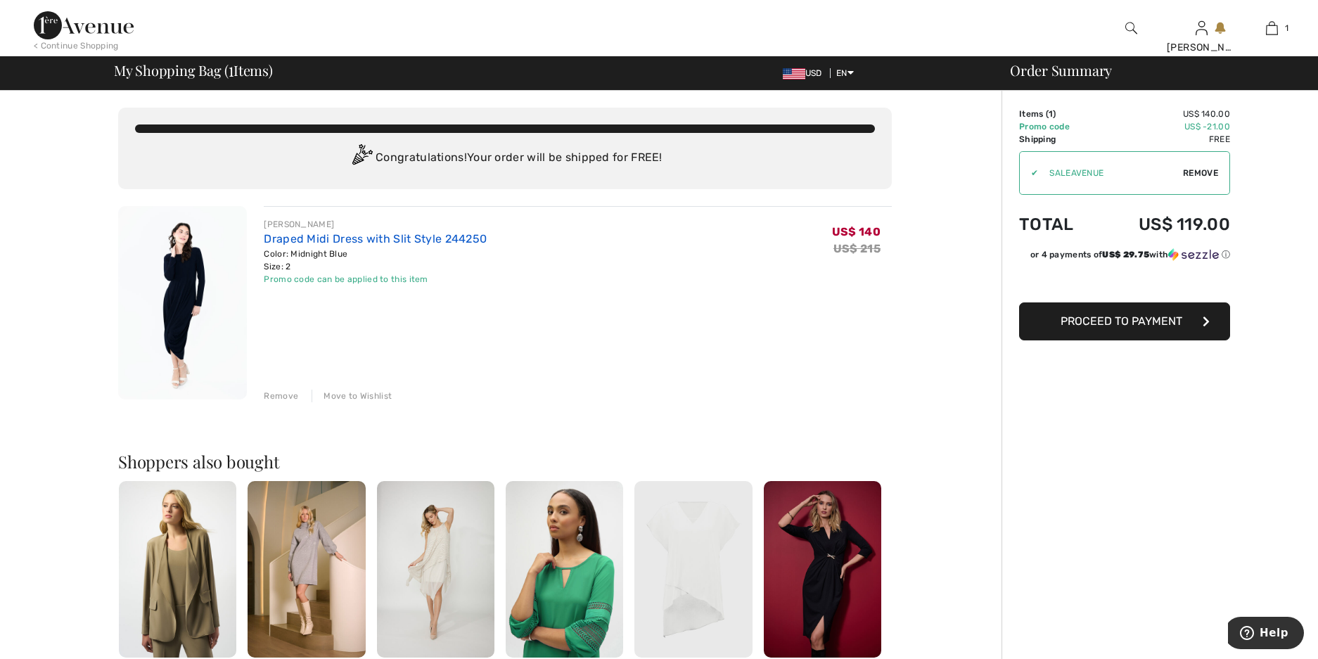
click at [359, 240] on link "Draped Midi Dress with Slit Style 244250" at bounding box center [375, 238] width 223 height 13
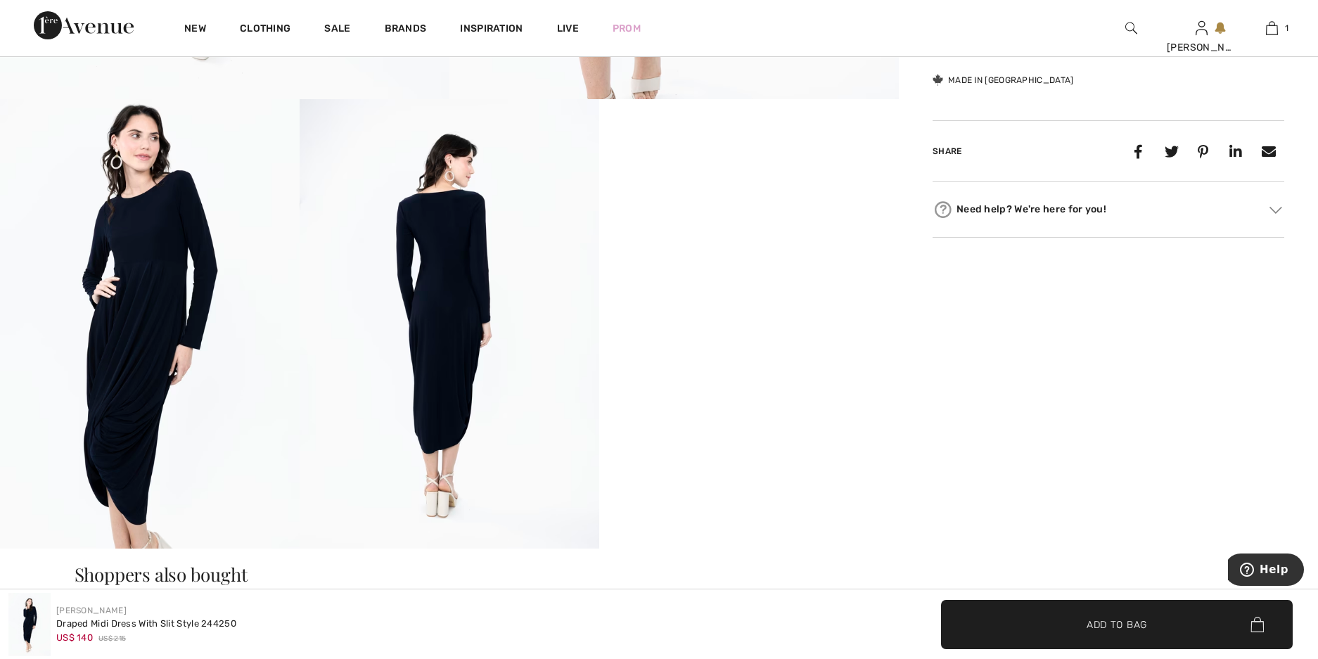
scroll to position [774, 0]
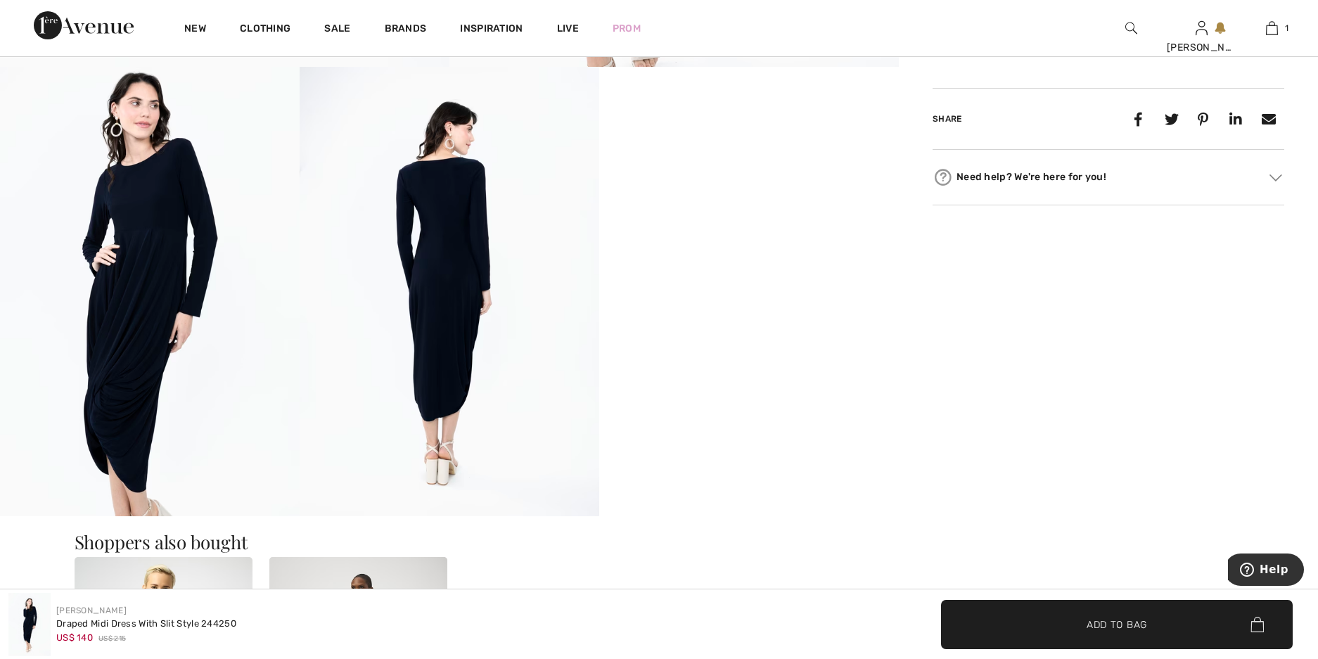
click at [193, 295] on img at bounding box center [150, 292] width 300 height 450
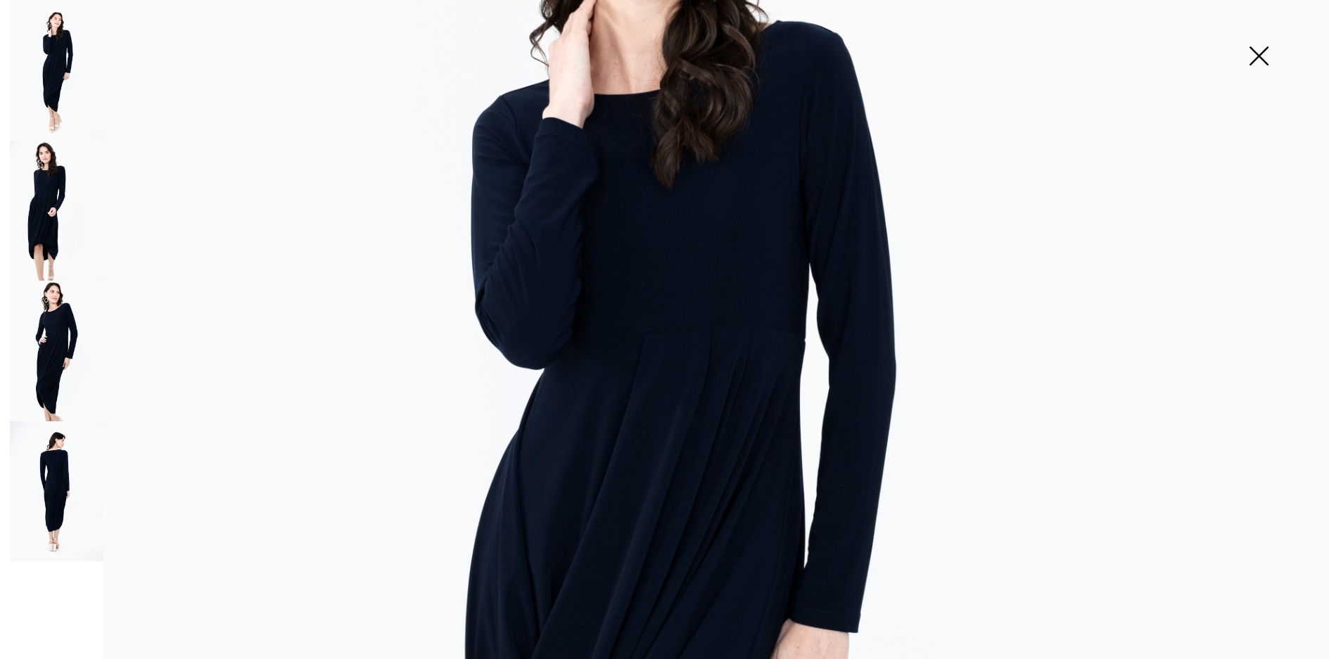
scroll to position [422, 0]
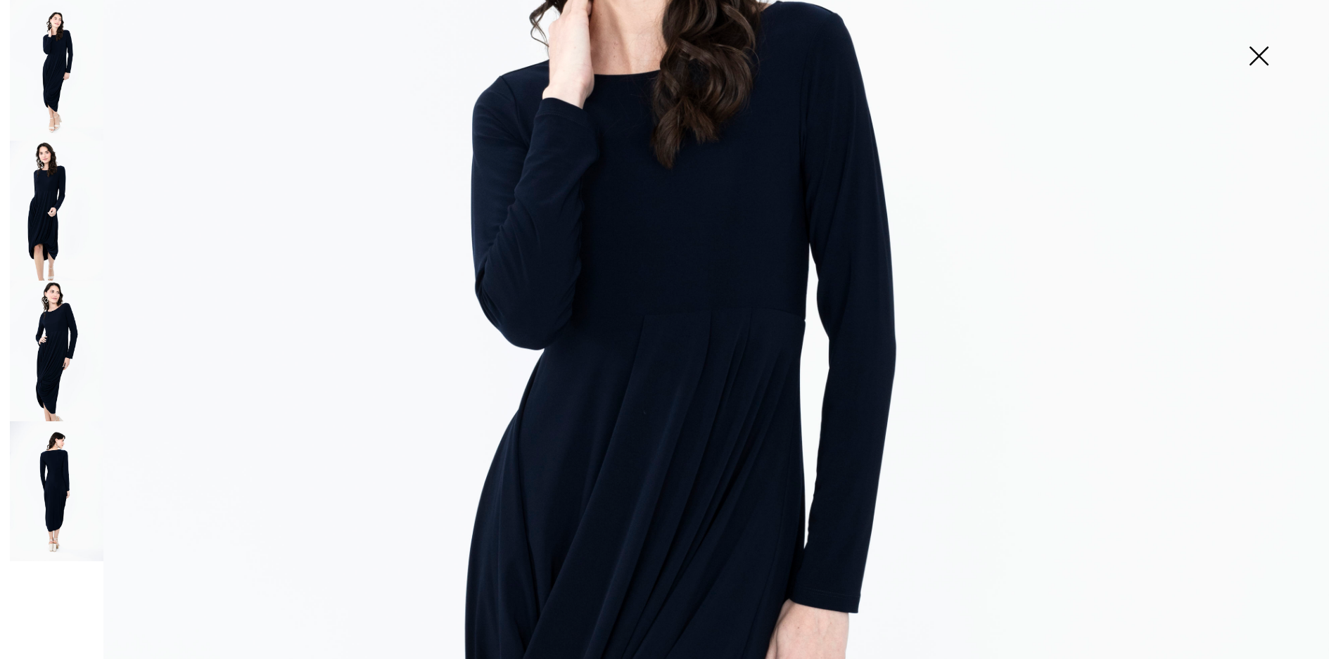
click at [1254, 56] on img at bounding box center [1258, 57] width 70 height 72
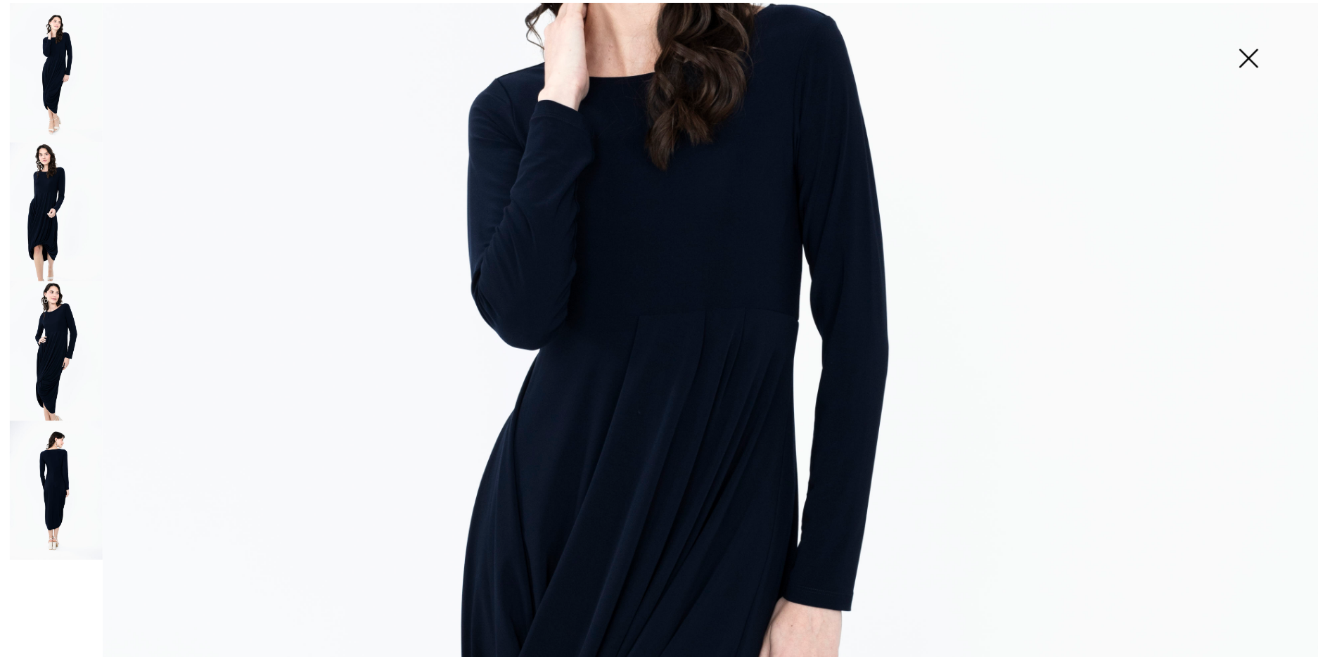
scroll to position [774, 0]
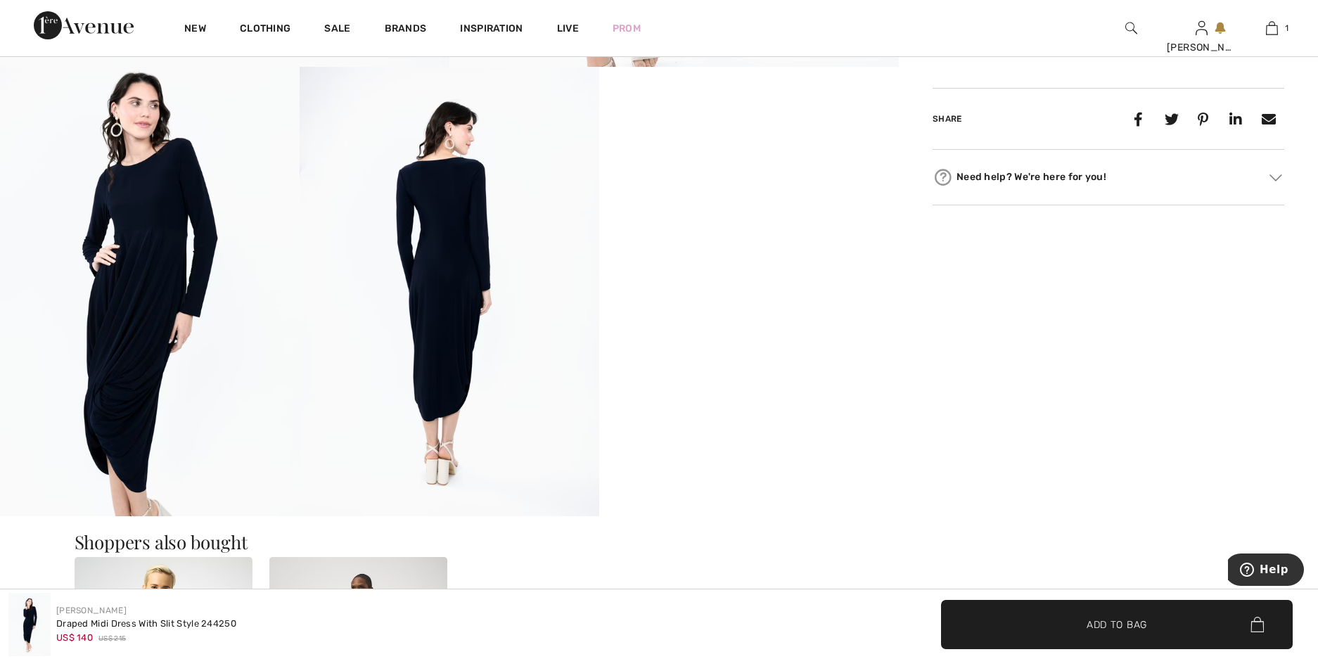
click at [775, 217] on video "Your browser does not support the video tag." at bounding box center [749, 142] width 300 height 150
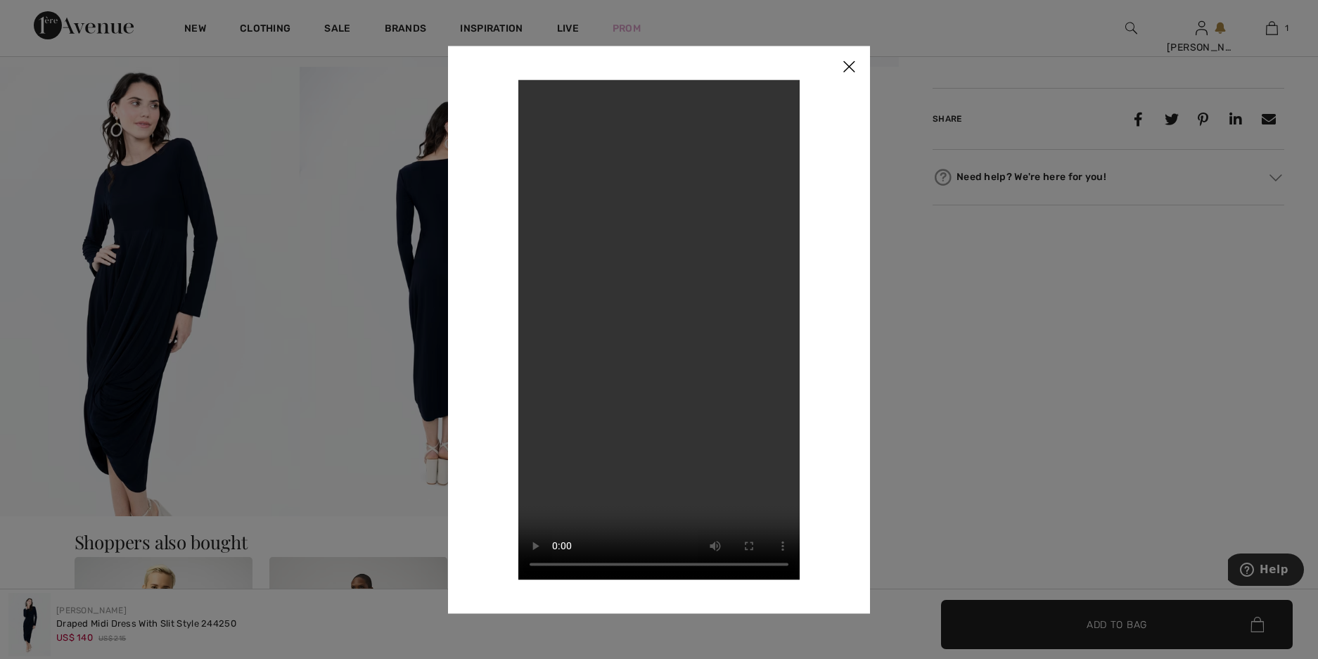
click at [775, 338] on video "Your browser does not support the video tag." at bounding box center [658, 329] width 281 height 500
click at [848, 65] on img at bounding box center [849, 68] width 42 height 44
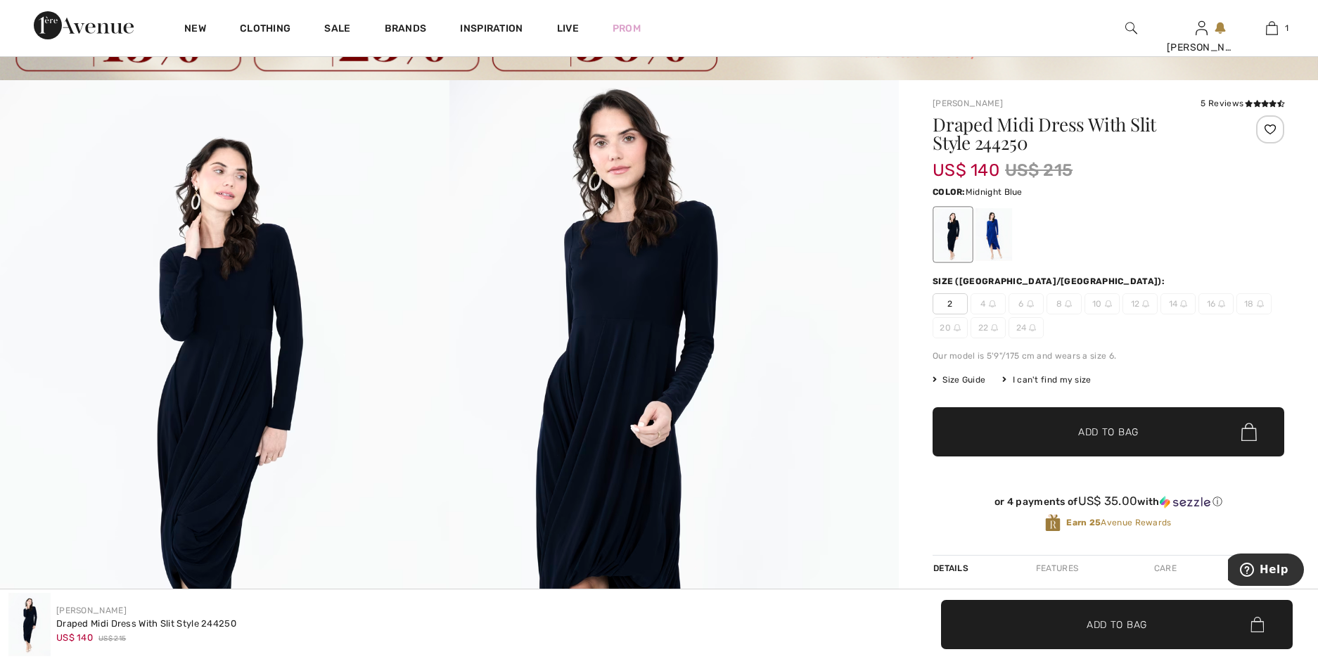
scroll to position [0, 0]
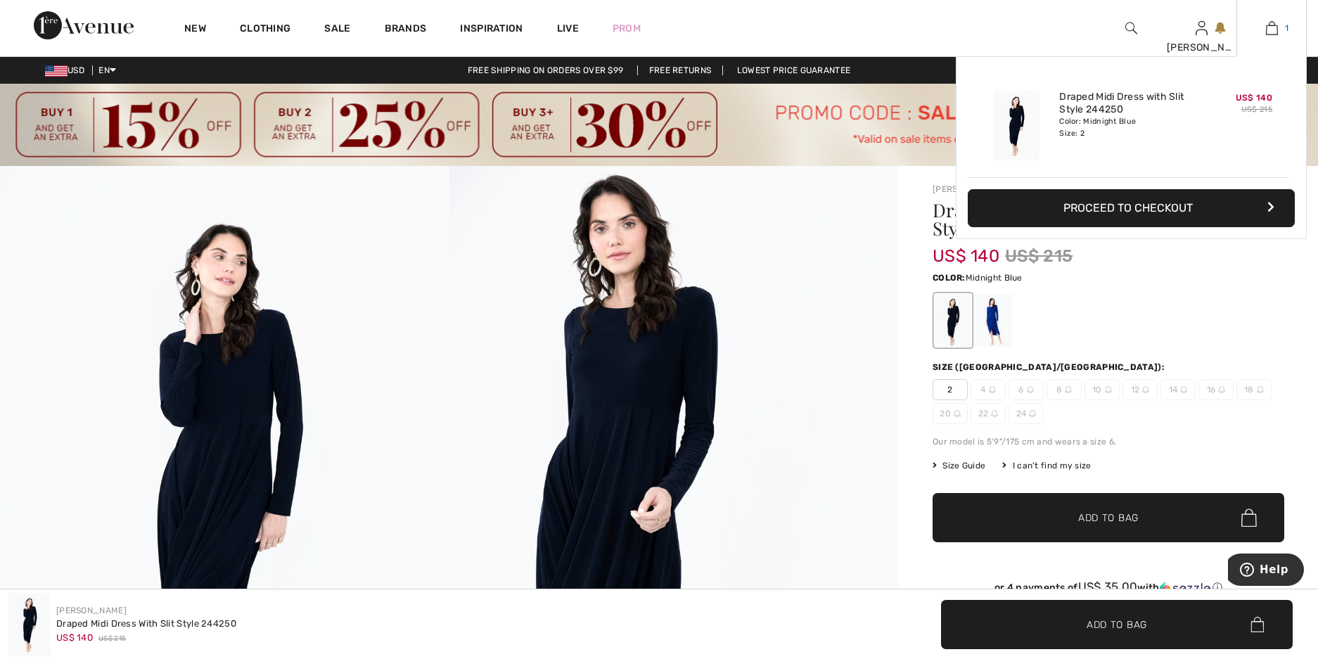
click at [1277, 32] on img at bounding box center [1272, 28] width 12 height 17
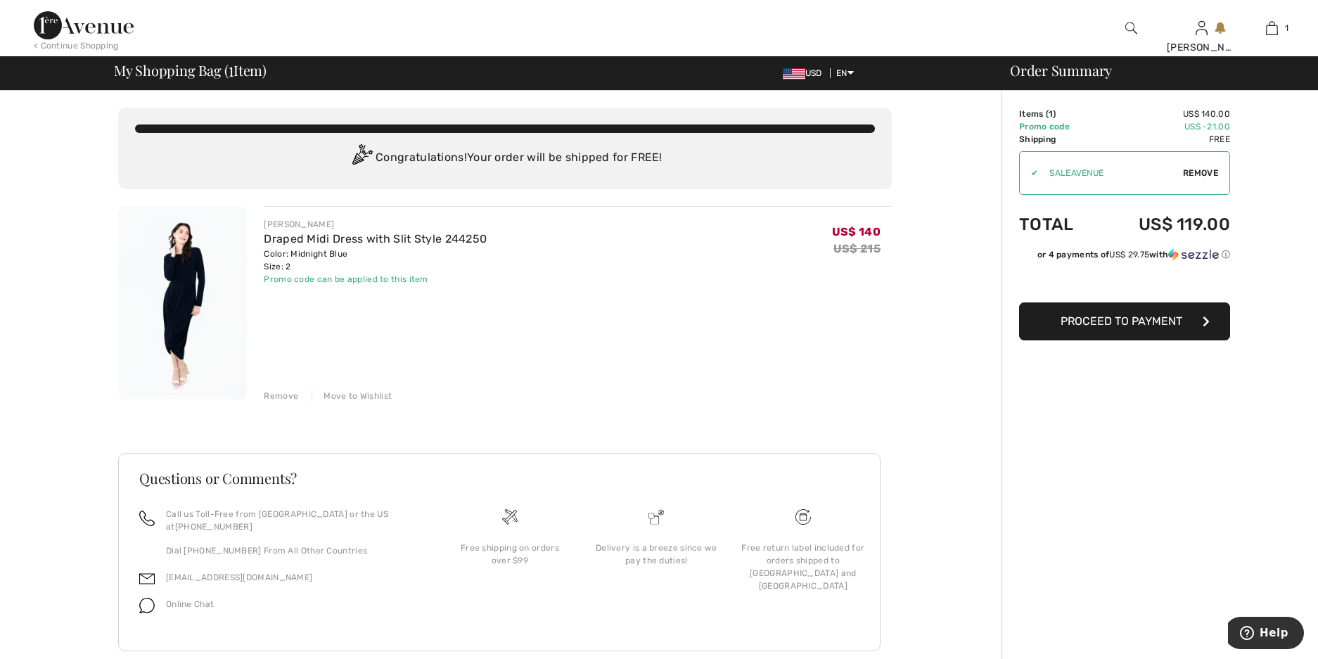
click at [1109, 317] on span "Proceed to Payment" at bounding box center [1122, 320] width 122 height 13
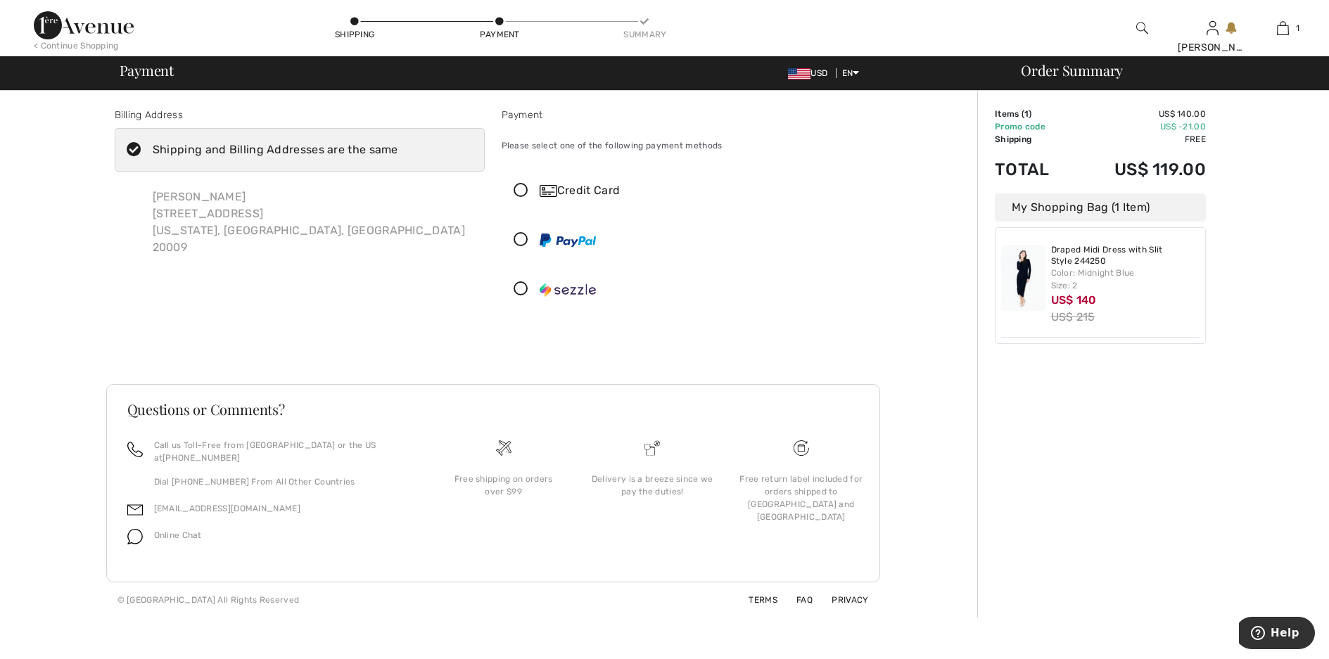
click at [520, 190] on icon at bounding box center [520, 191] width 37 height 15
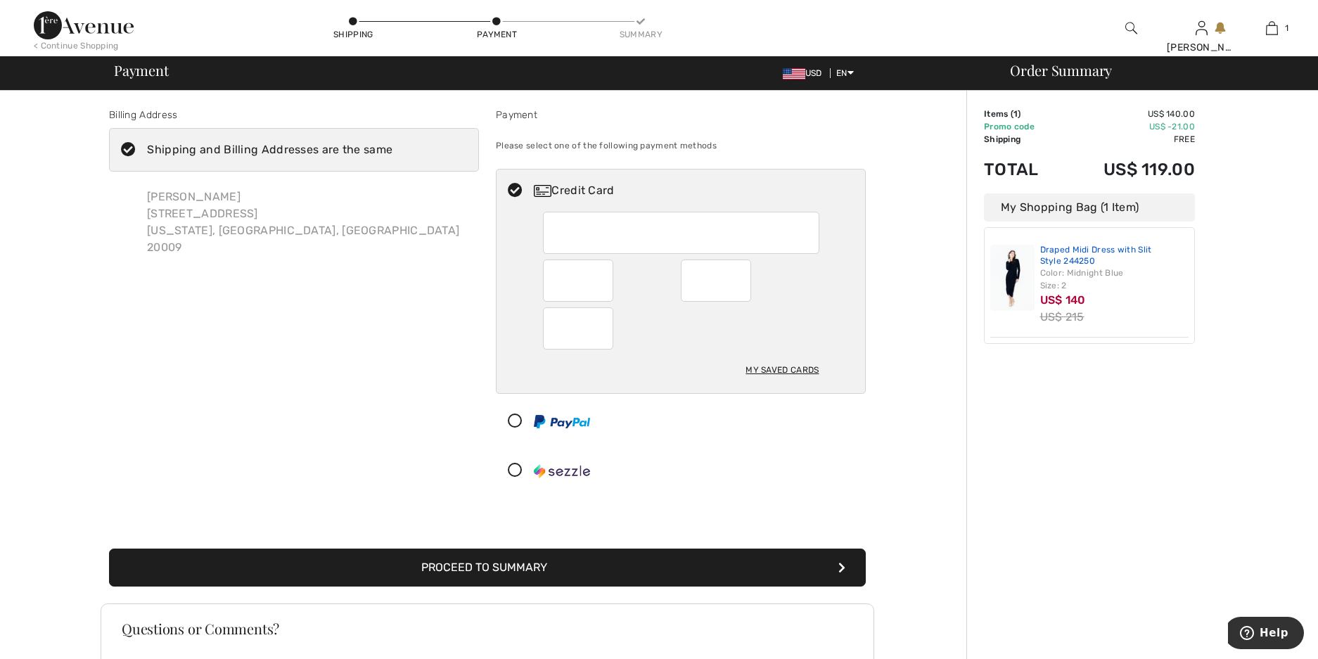
click at [1076, 248] on link "Draped Midi Dress with Slit Style 244250" at bounding box center [1115, 256] width 149 height 22
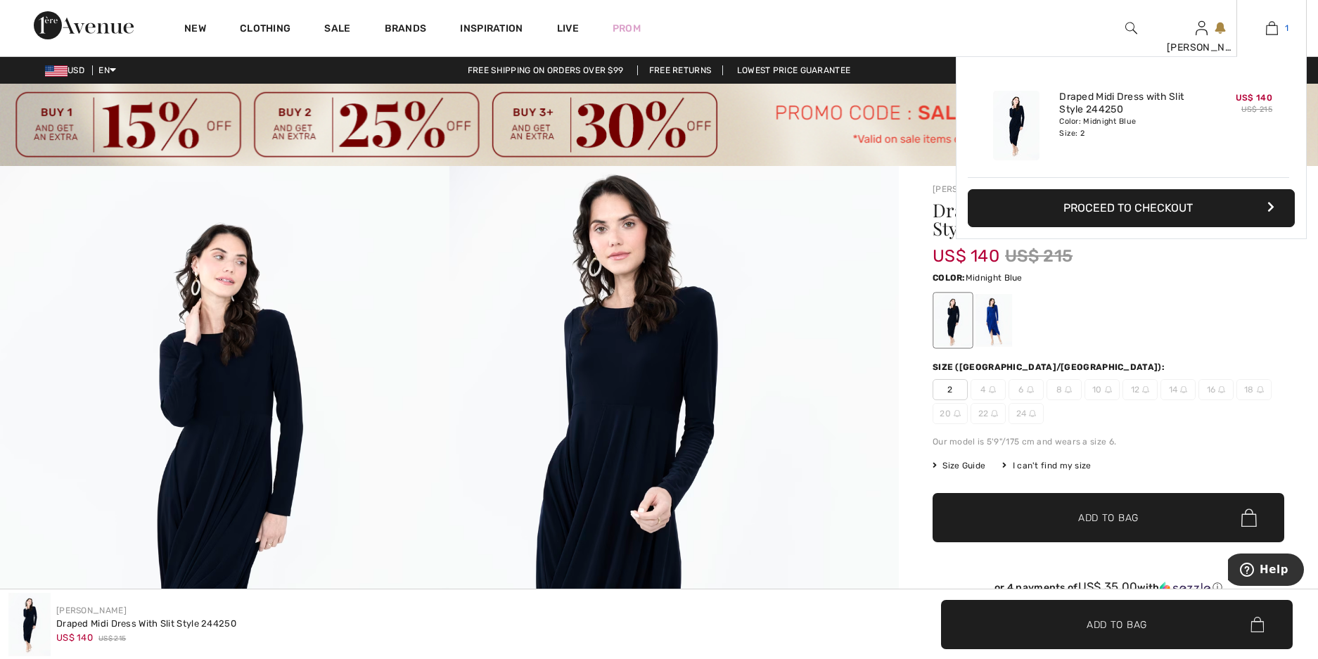
click at [1278, 33] on img at bounding box center [1272, 28] width 12 height 17
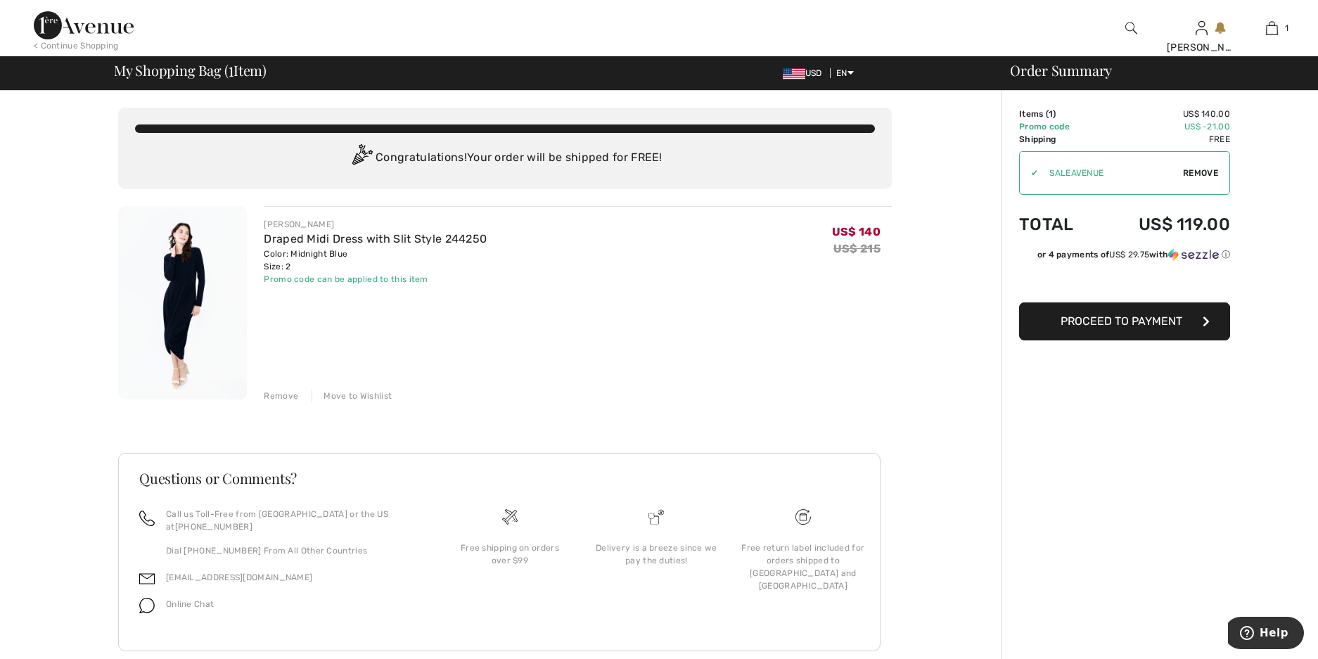
click at [1131, 317] on span "Proceed to Payment" at bounding box center [1122, 320] width 122 height 13
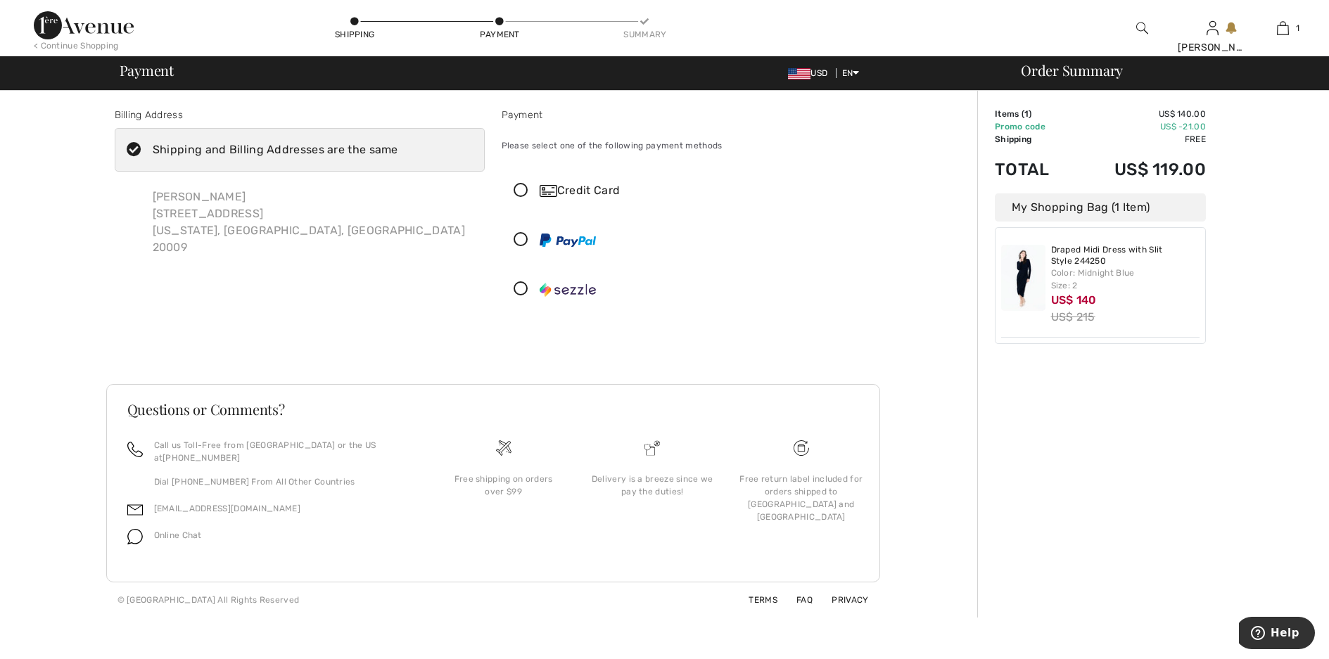
click at [522, 187] on icon at bounding box center [520, 191] width 37 height 15
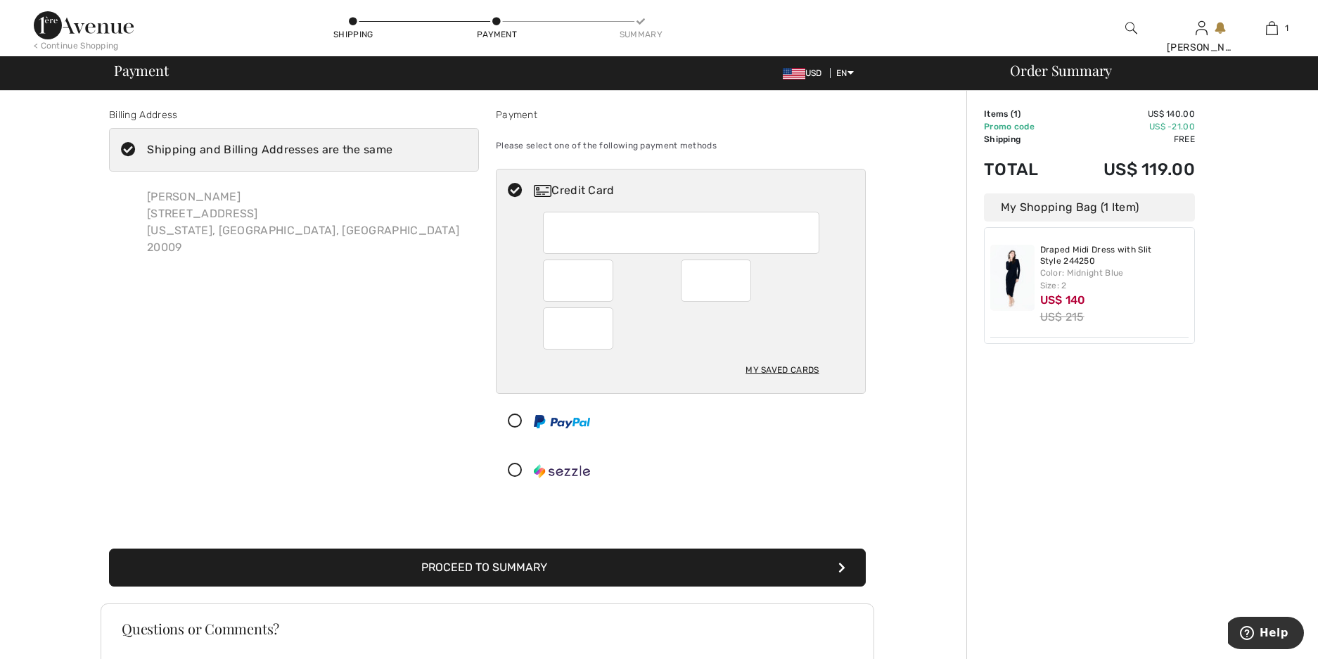
click at [639, 574] on button "Proceed to Summary" at bounding box center [487, 568] width 757 height 38
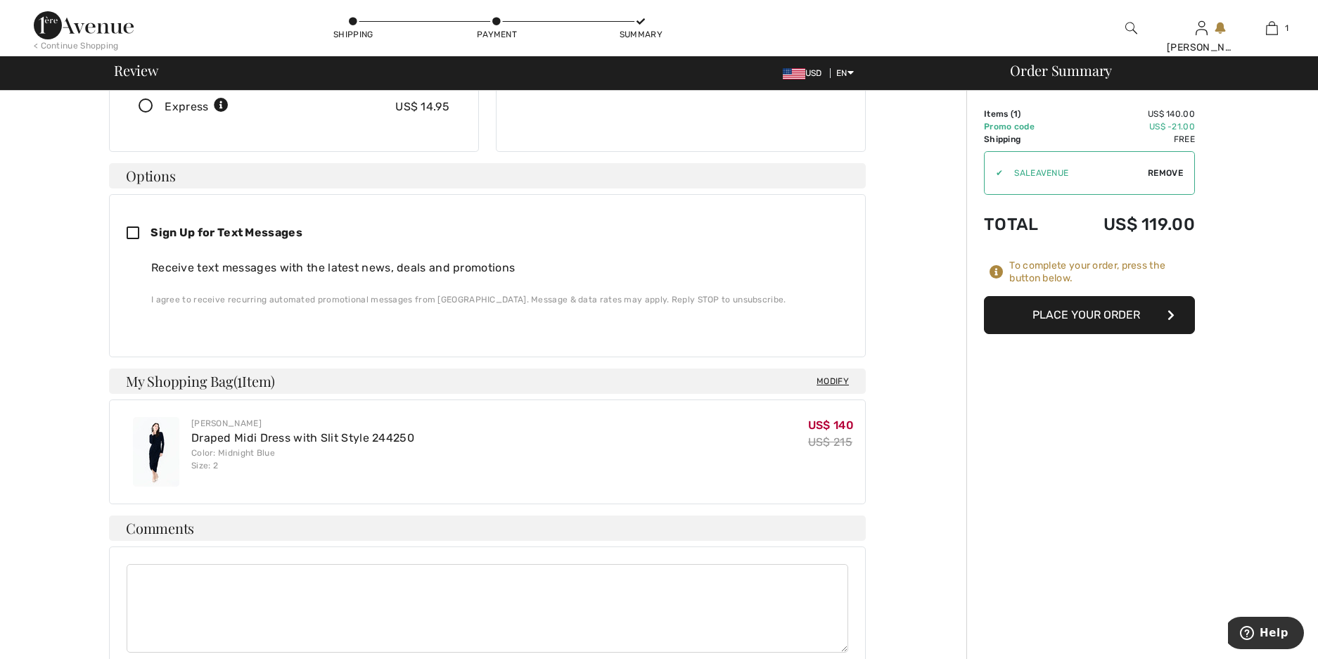
scroll to position [352, 0]
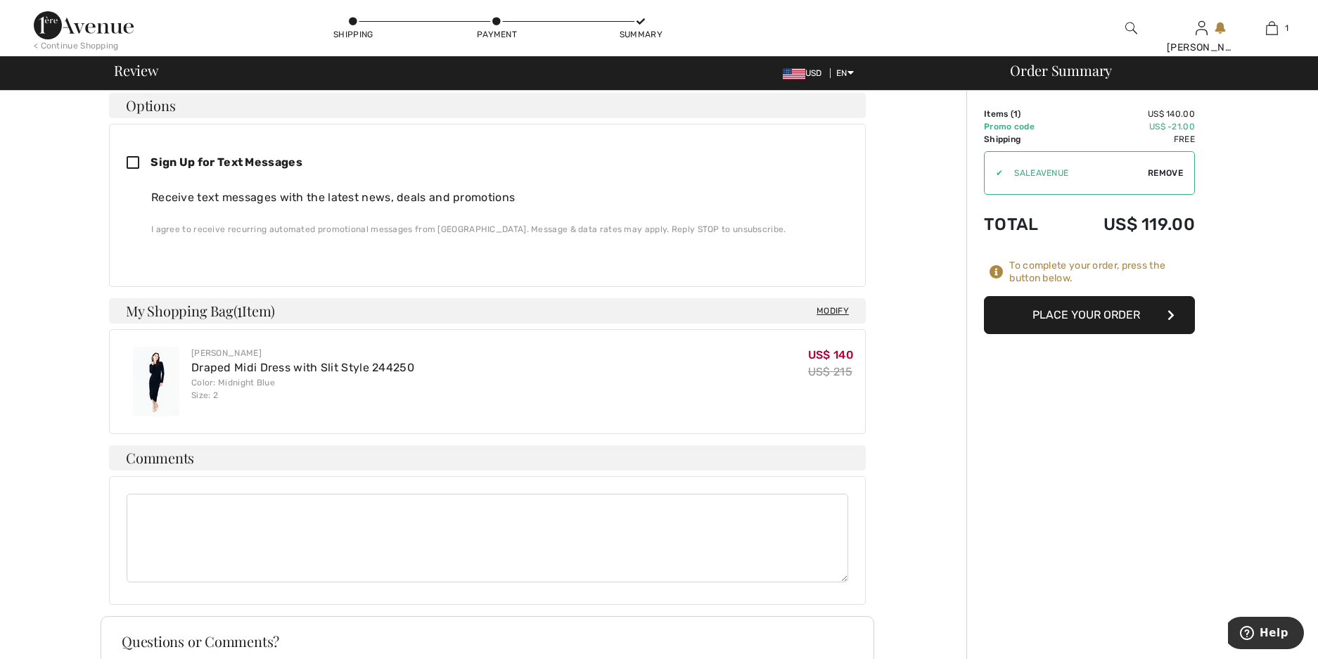
click at [1072, 317] on button "Place Your Order" at bounding box center [1089, 315] width 211 height 38
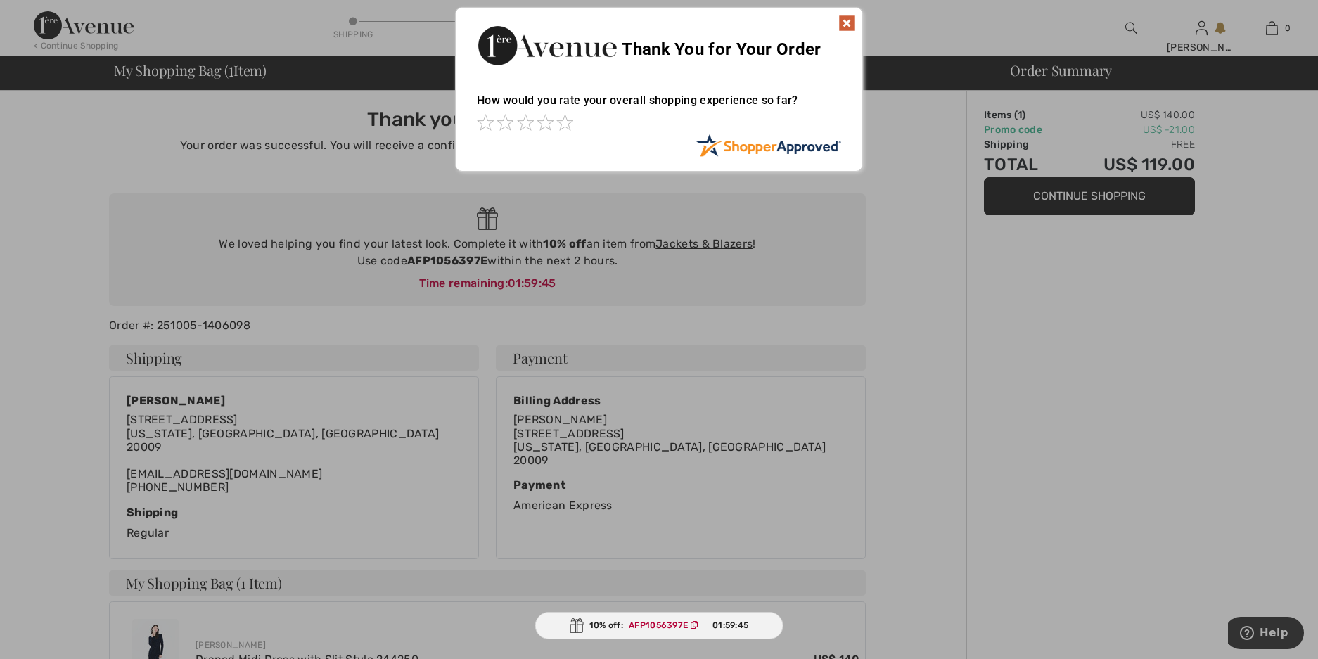
click at [841, 20] on img at bounding box center [847, 23] width 17 height 17
